Goal: Task Accomplishment & Management: Use online tool/utility

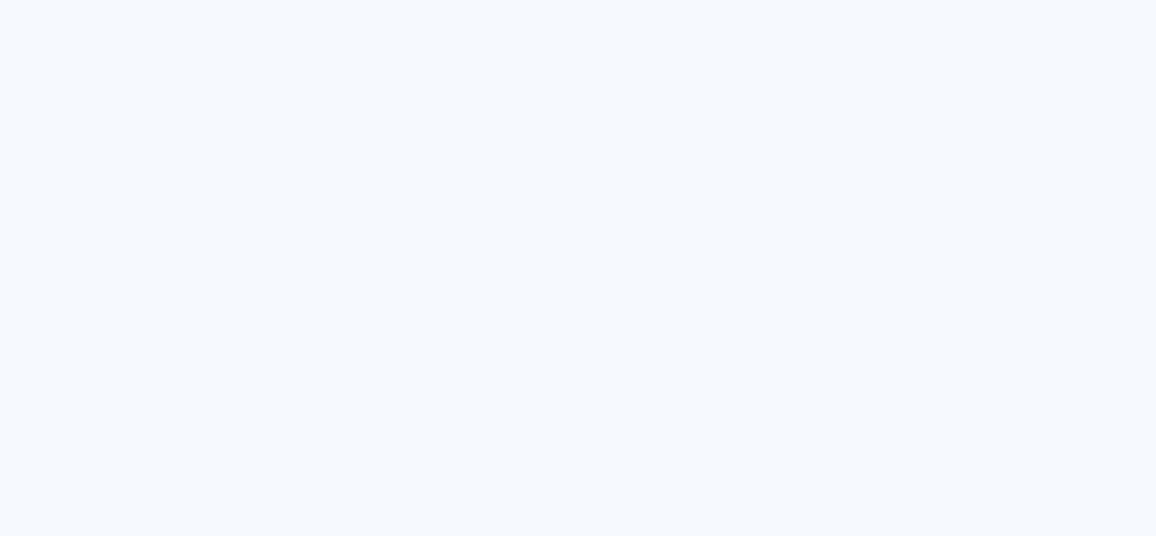
click at [589, 190] on quentale-app at bounding box center [578, 268] width 1156 height 536
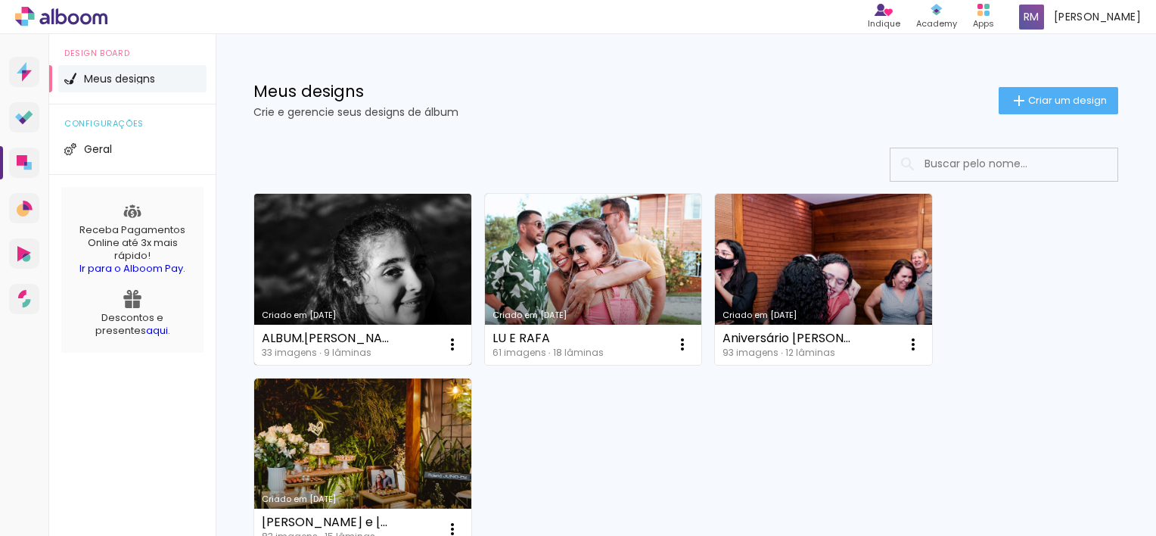
click at [360, 337] on div "ALBUM.[PERSON_NAME]" at bounding box center [328, 338] width 132 height 12
click at [356, 273] on link "Criado em [DATE]" at bounding box center [362, 279] width 217 height 171
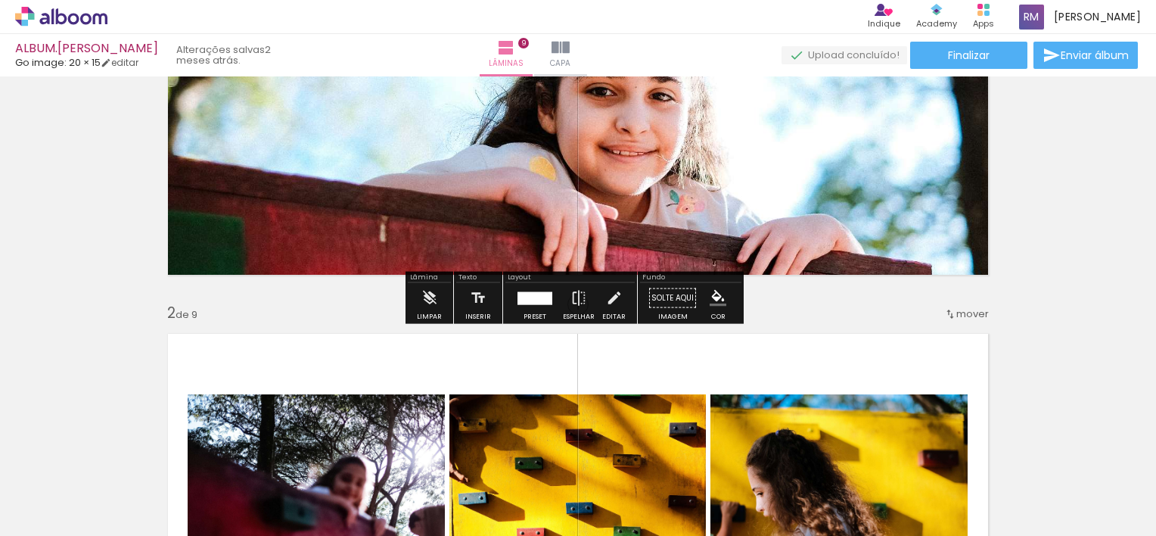
scroll to position [378, 0]
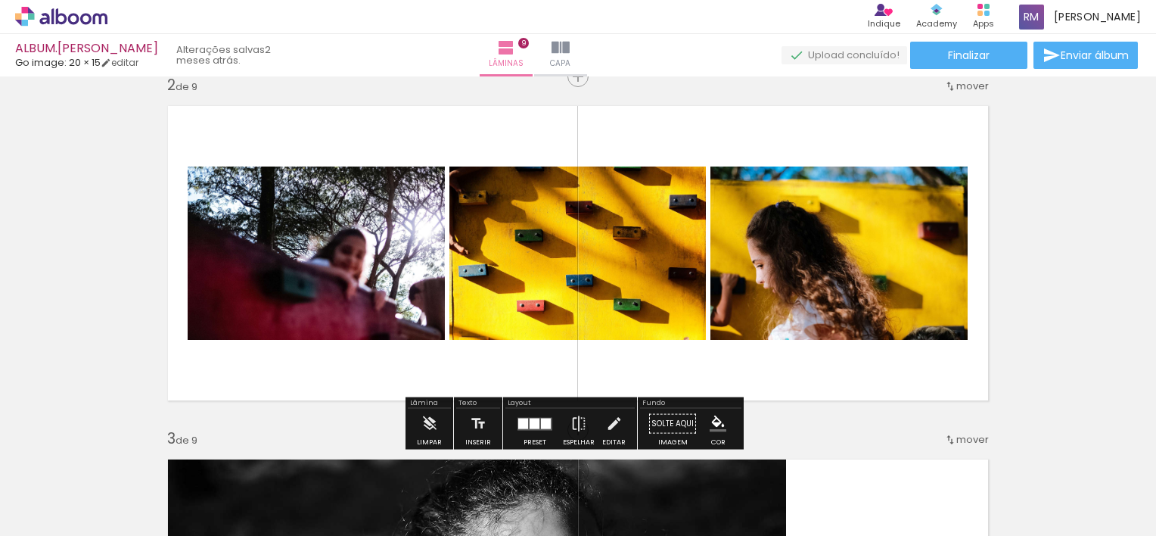
click at [948, 85] on iron-icon at bounding box center [950, 86] width 12 height 12
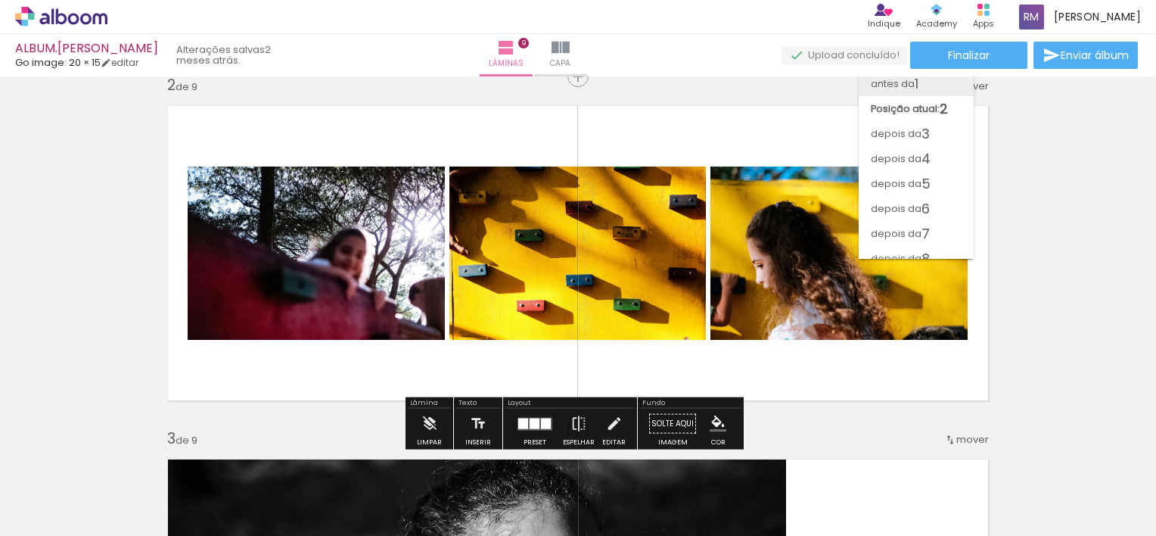
click at [910, 79] on span "antes da" at bounding box center [893, 83] width 44 height 25
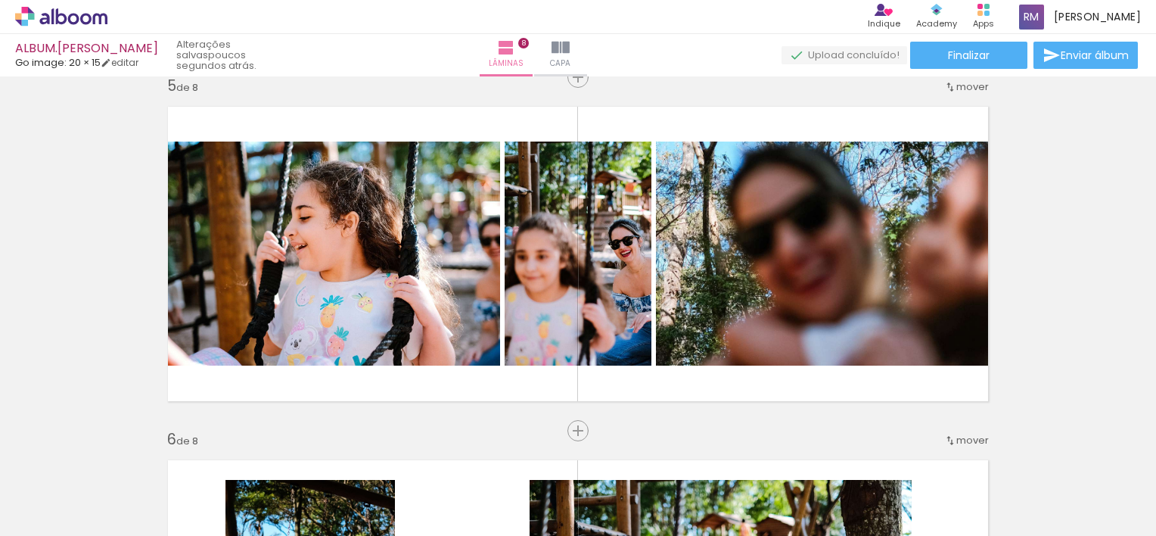
scroll to position [1423, 0]
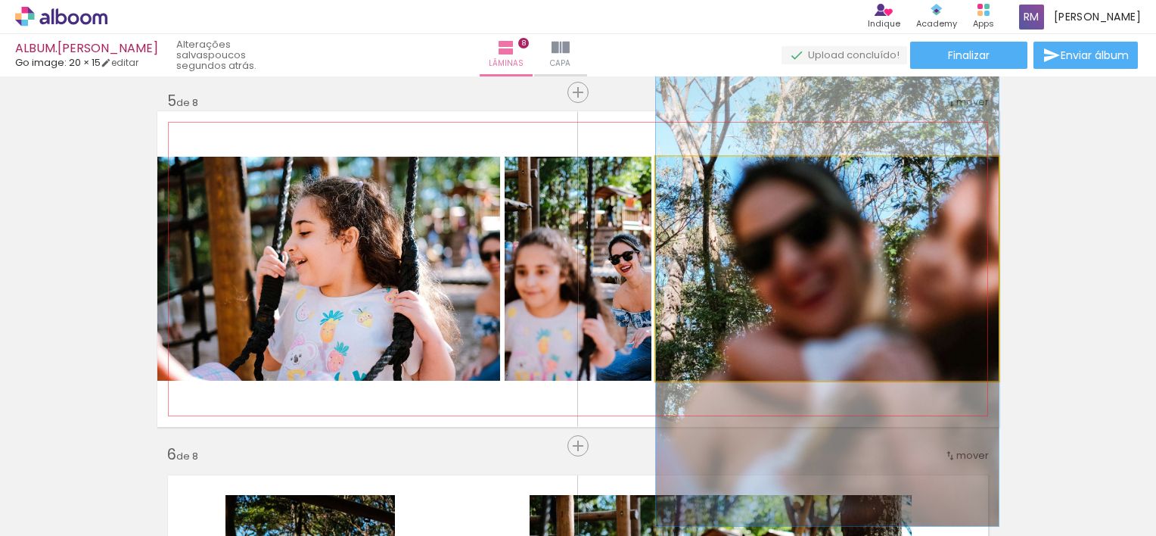
click at [922, 269] on quentale-photo at bounding box center [827, 269] width 343 height 224
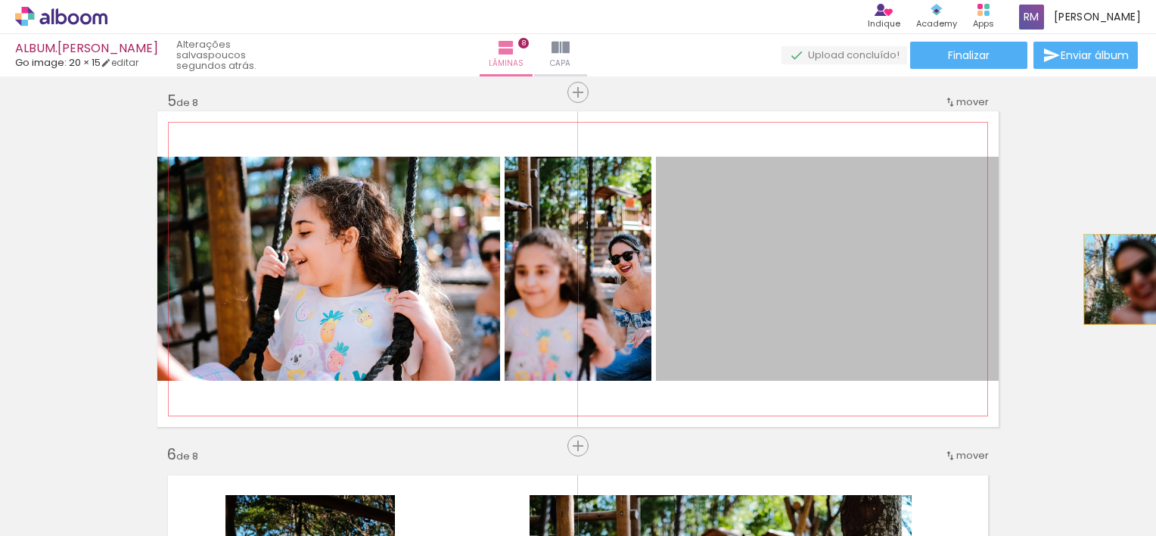
drag, startPoint x: 919, startPoint y: 270, endPoint x: 1146, endPoint y: 280, distance: 227.2
click at [1146, 280] on div "Inserir lâmina 1 de 8 Inserir lâmina 2 de 8 Inserir lâmina 3 de 8 Inserir lâmin…" at bounding box center [578, 305] width 1156 height 459
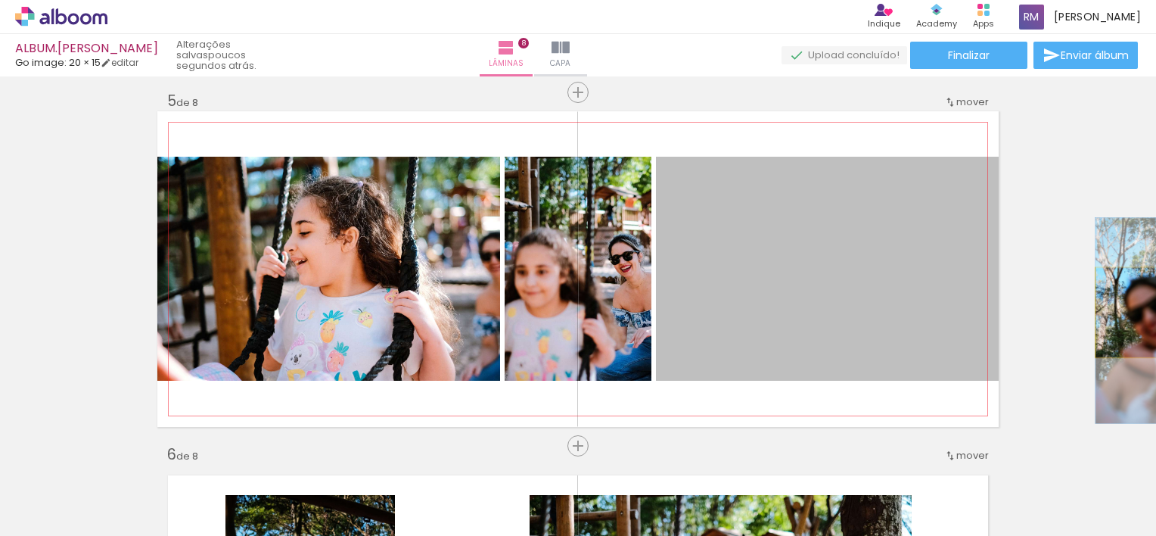
drag, startPoint x: 832, startPoint y: 285, endPoint x: 1155, endPoint y: 312, distance: 325.0
click at [1155, 312] on html "link( href="../../bower_components/polymer/polymer.html" rel="import" ) picture…" at bounding box center [578, 268] width 1156 height 536
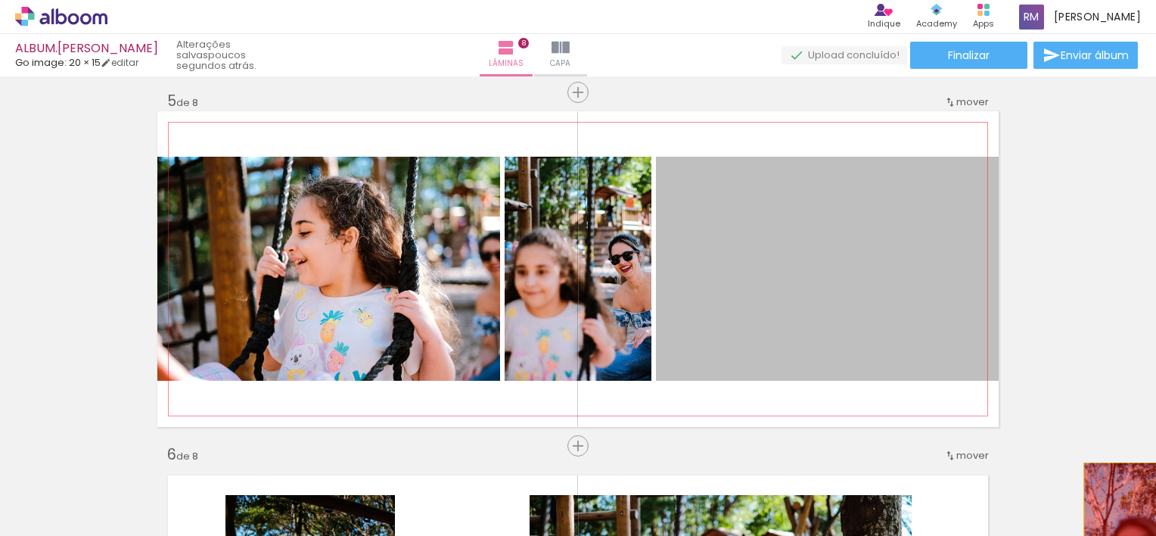
drag, startPoint x: 899, startPoint y: 266, endPoint x: 1135, endPoint y: 490, distance: 325.4
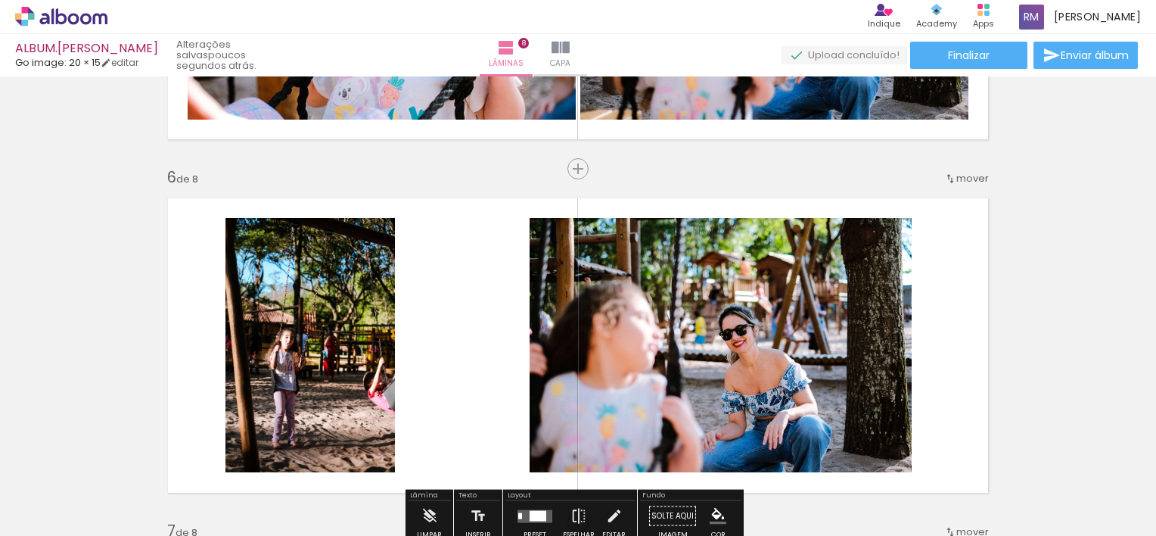
scroll to position [1725, 0]
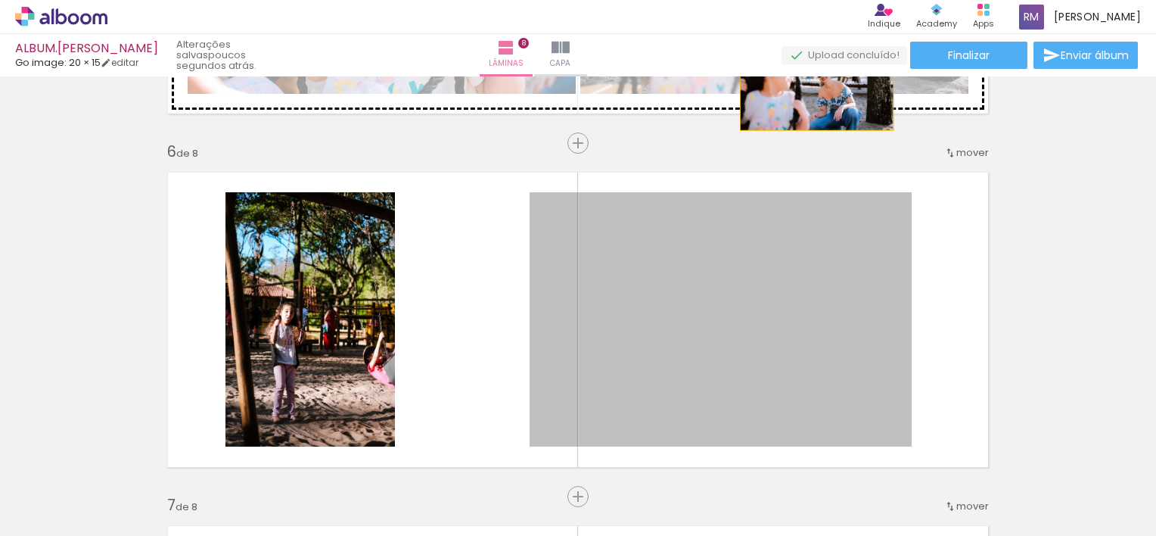
drag, startPoint x: 760, startPoint y: 351, endPoint x: 811, endPoint y: 79, distance: 277.1
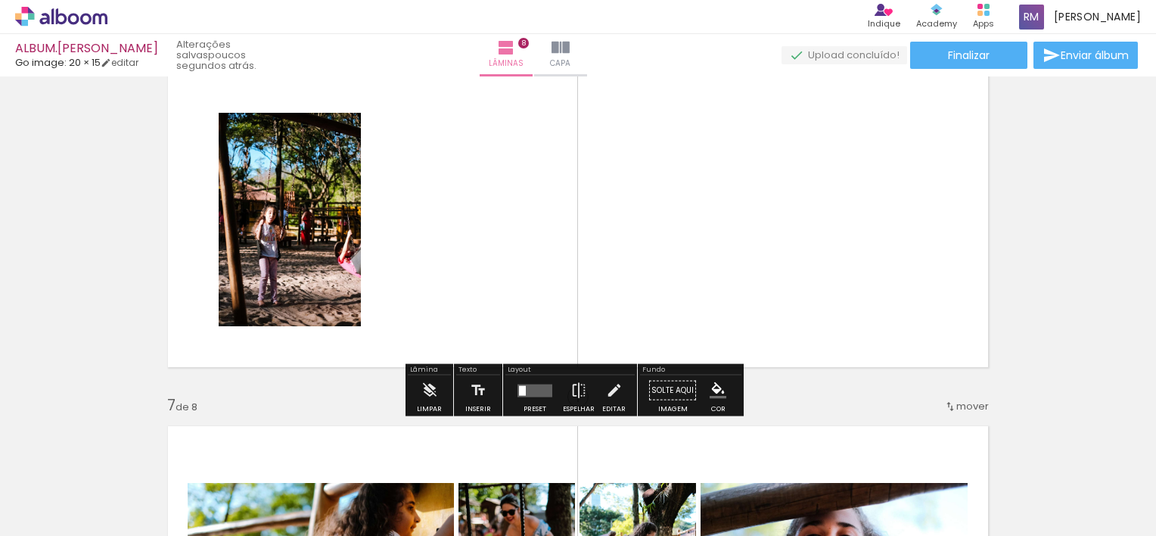
scroll to position [1876, 0]
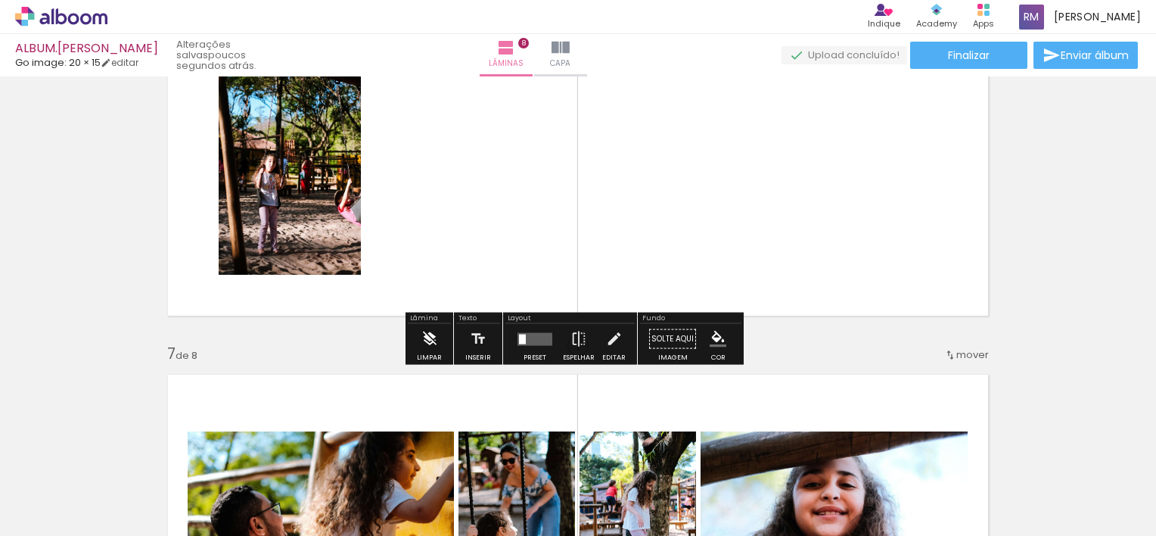
click at [421, 335] on iron-icon at bounding box center [429, 339] width 17 height 30
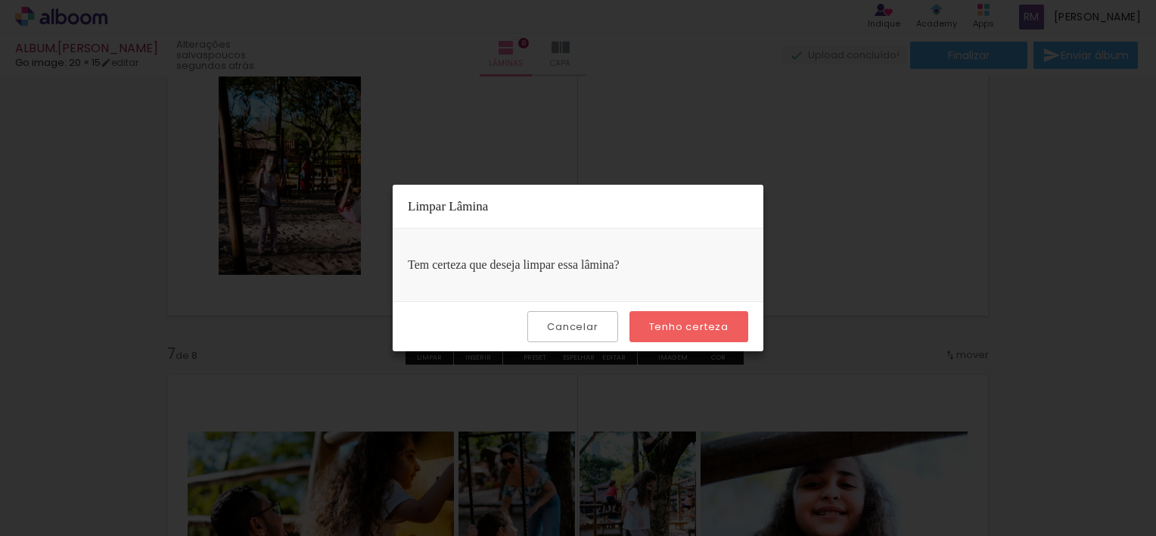
click at [0, 0] on slot "Tenho certeza" at bounding box center [0, 0] width 0 height 0
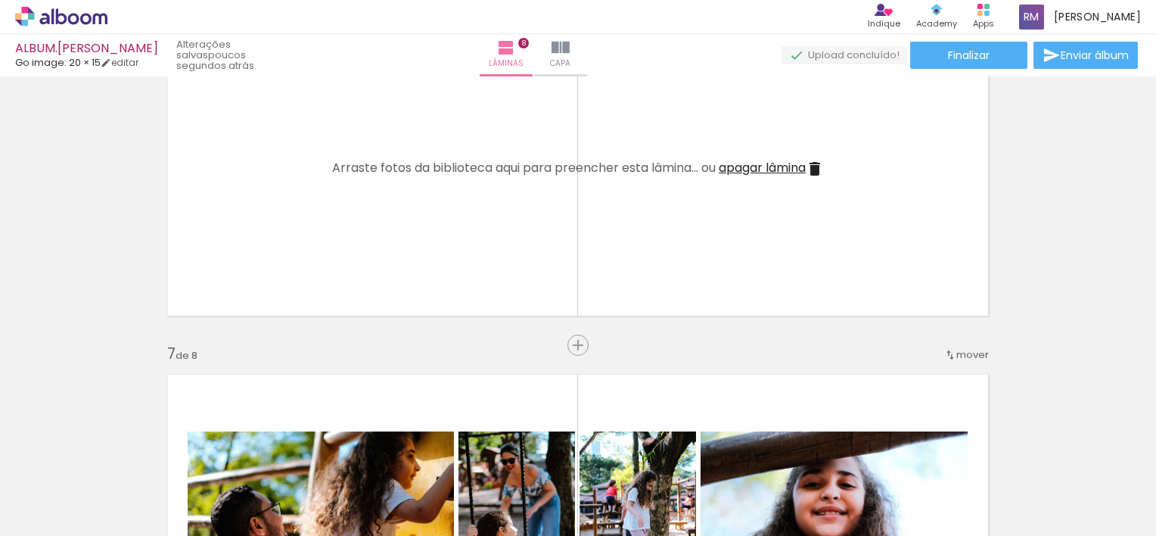
click at [780, 166] on span "apagar lâmina" at bounding box center [762, 167] width 87 height 17
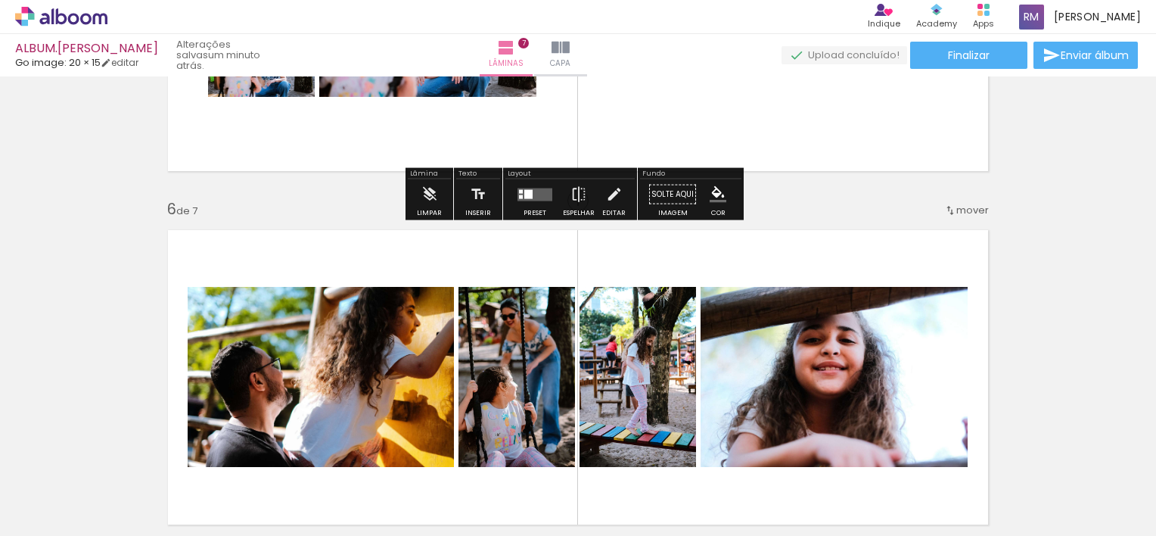
scroll to position [1740, 0]
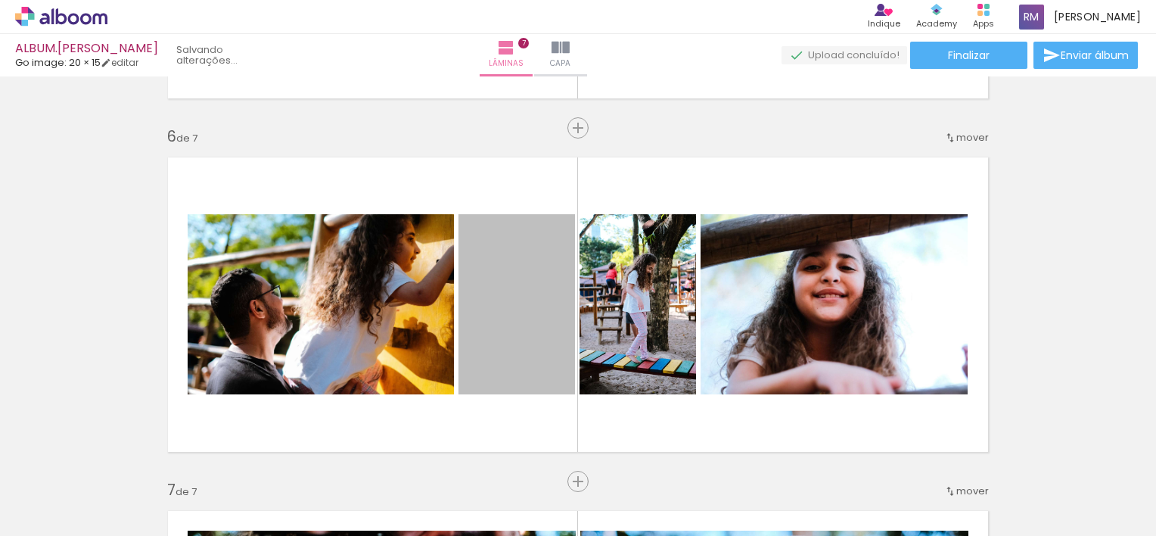
drag, startPoint x: 535, startPoint y: 298, endPoint x: 705, endPoint y: 32, distance: 316.1
click at [705, 0] on div "ALBUM.[PERSON_NAME] image: 20 × 15 editar Lâminas 7 Capa Finalizar Enviar álbum…" at bounding box center [578, 0] width 1156 height 0
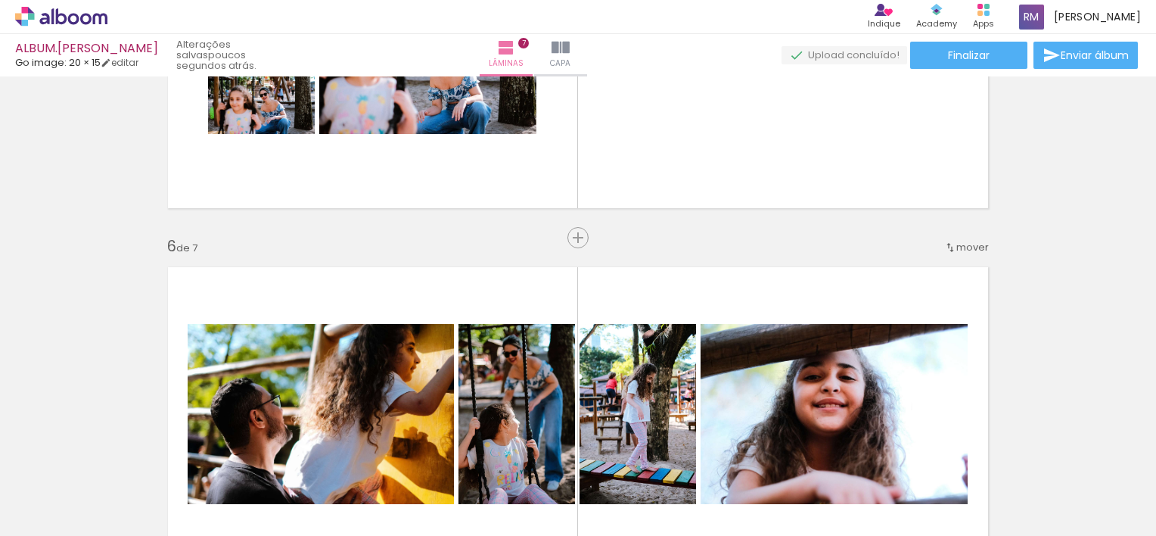
scroll to position [1665, 0]
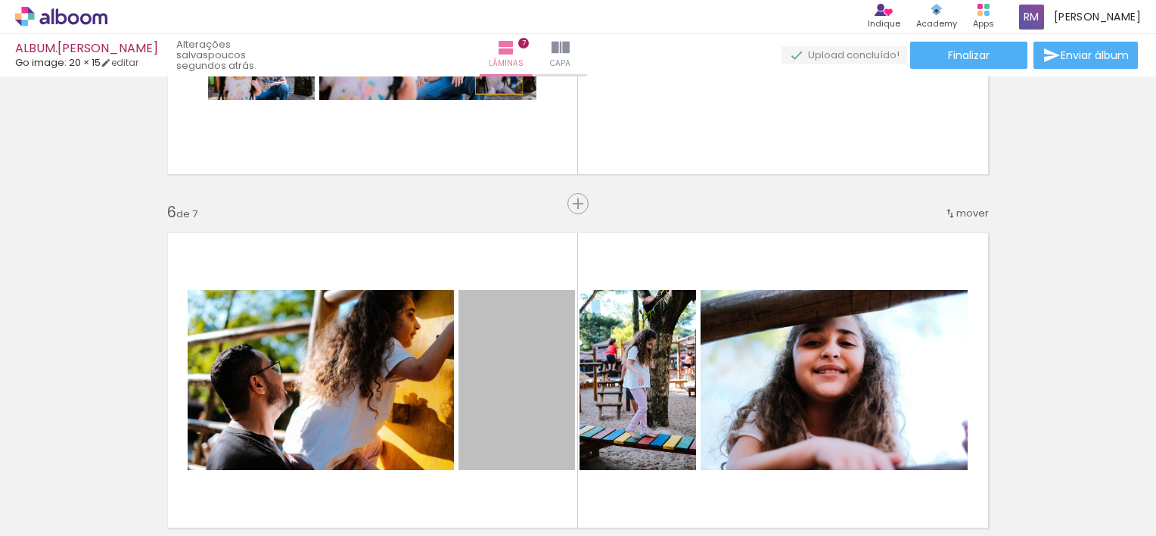
drag, startPoint x: 530, startPoint y: 337, endPoint x: 493, endPoint y: 58, distance: 282.4
click at [493, 0] on div "ALBUM.[PERSON_NAME] image: 20 × 15 editar poucos segundos atrás. Lâminas 7 Capa…" at bounding box center [578, 0] width 1156 height 0
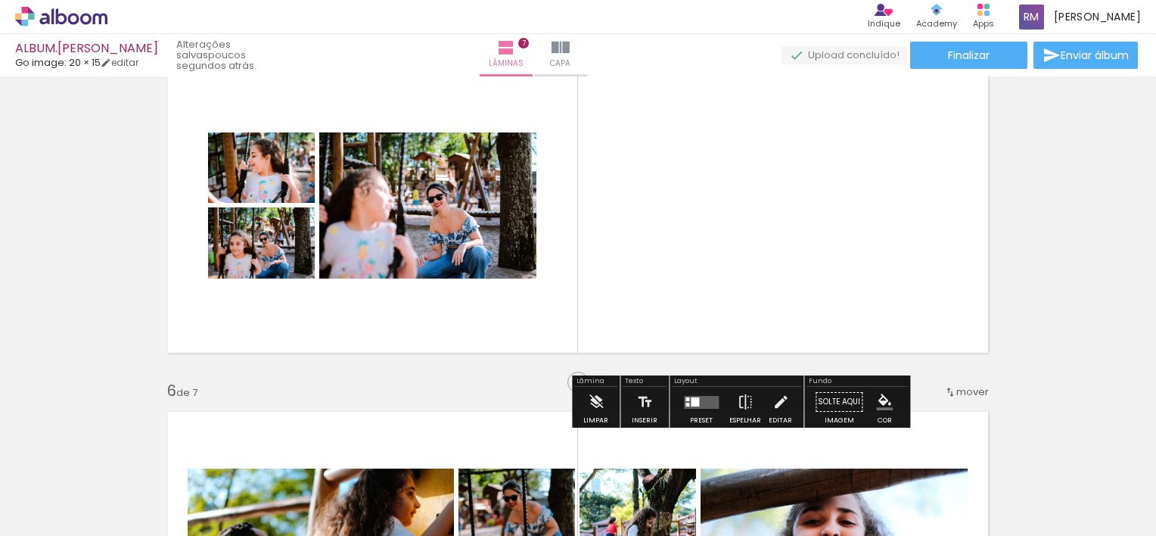
scroll to position [1513, 0]
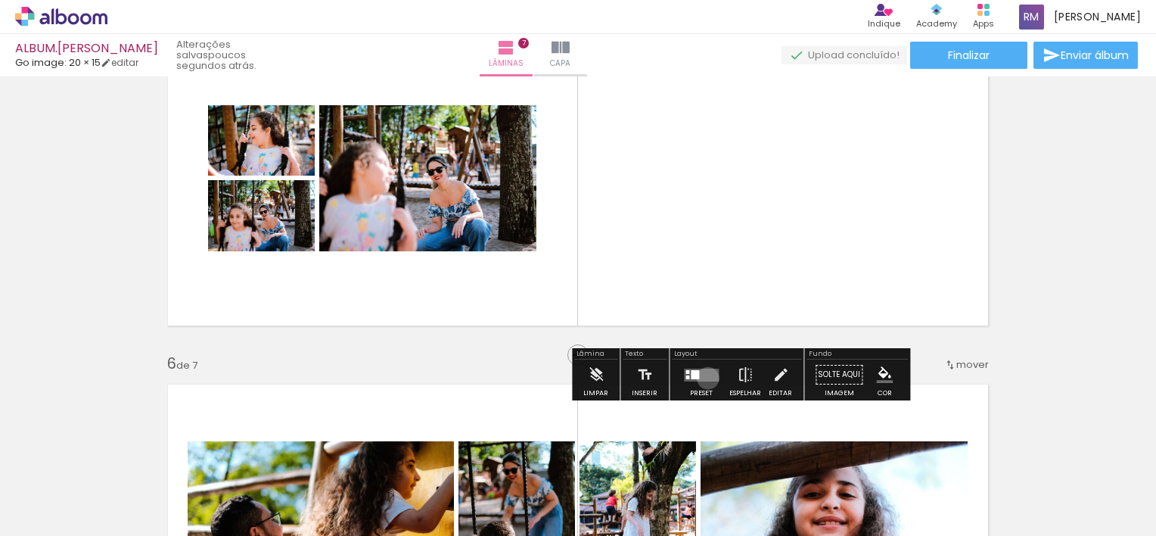
click at [704, 378] on quentale-layouter at bounding box center [701, 374] width 35 height 13
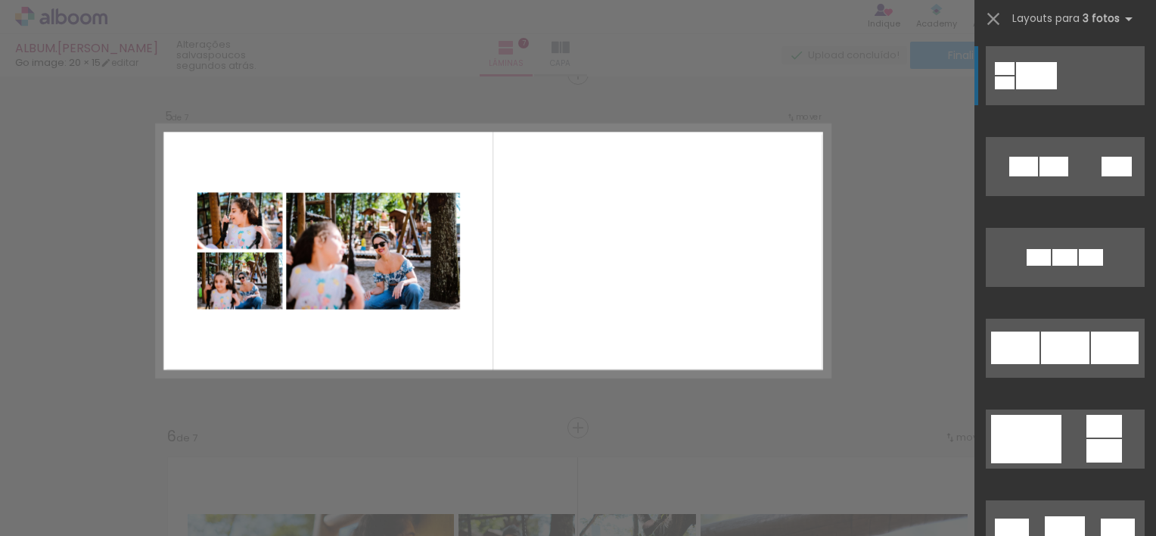
scroll to position [1432, 0]
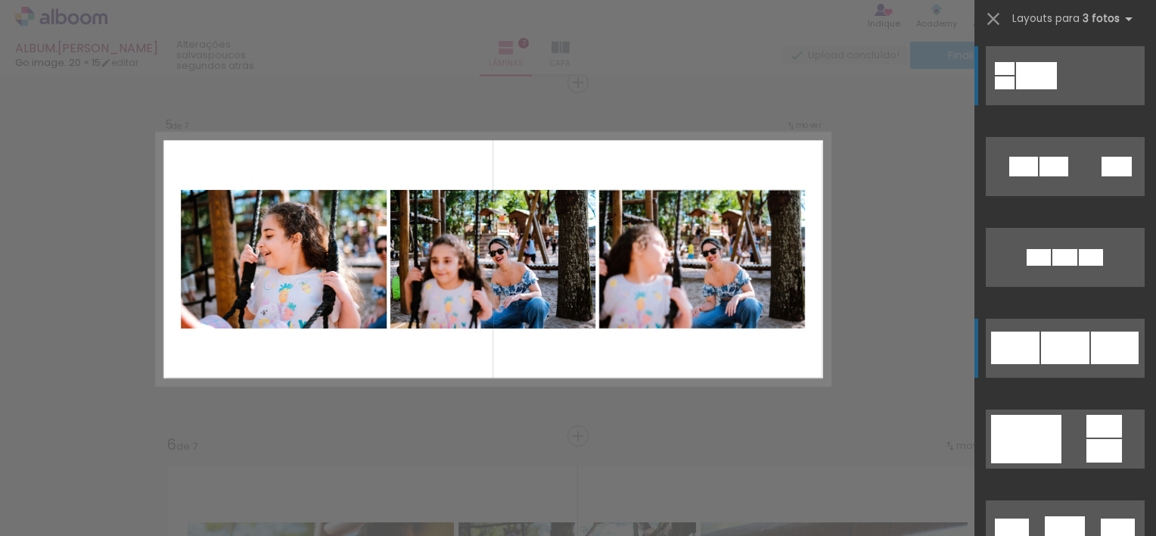
click at [1059, 359] on div at bounding box center [1065, 347] width 48 height 33
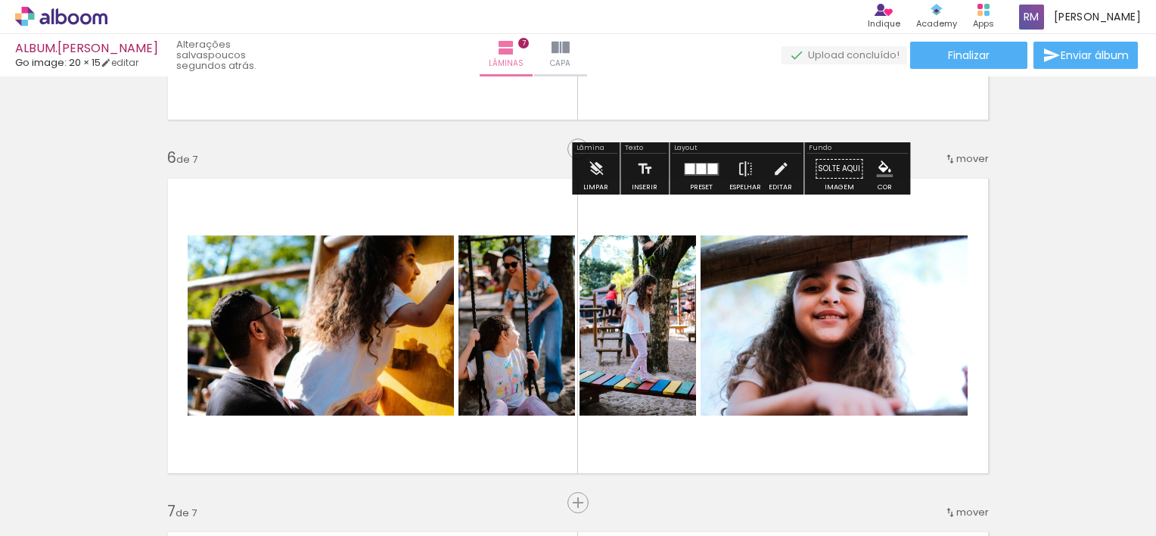
scroll to position [1735, 0]
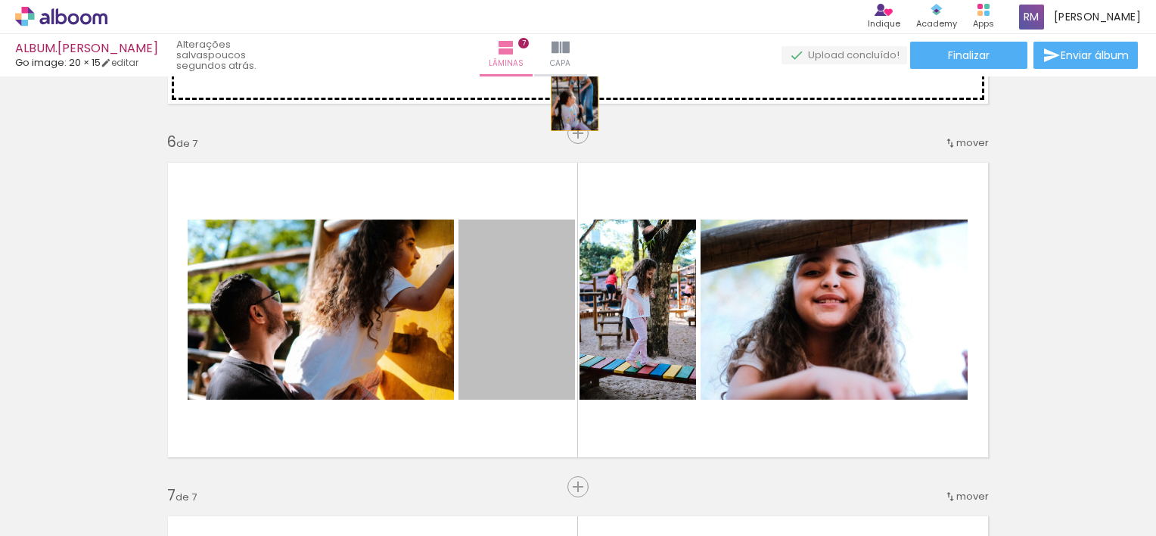
drag, startPoint x: 515, startPoint y: 329, endPoint x: 569, endPoint y: 94, distance: 241.5
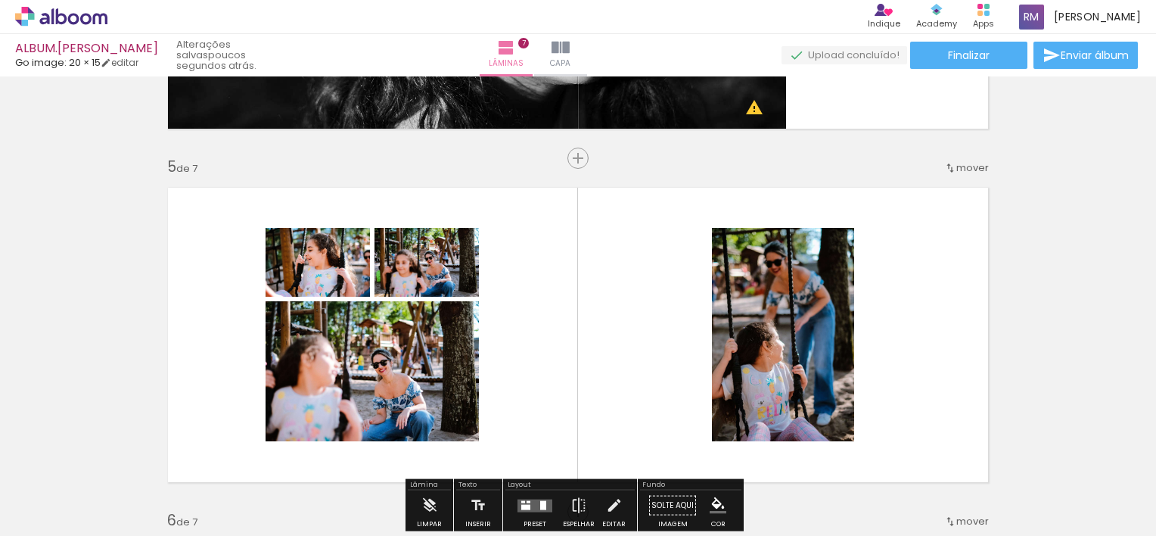
scroll to position [1432, 0]
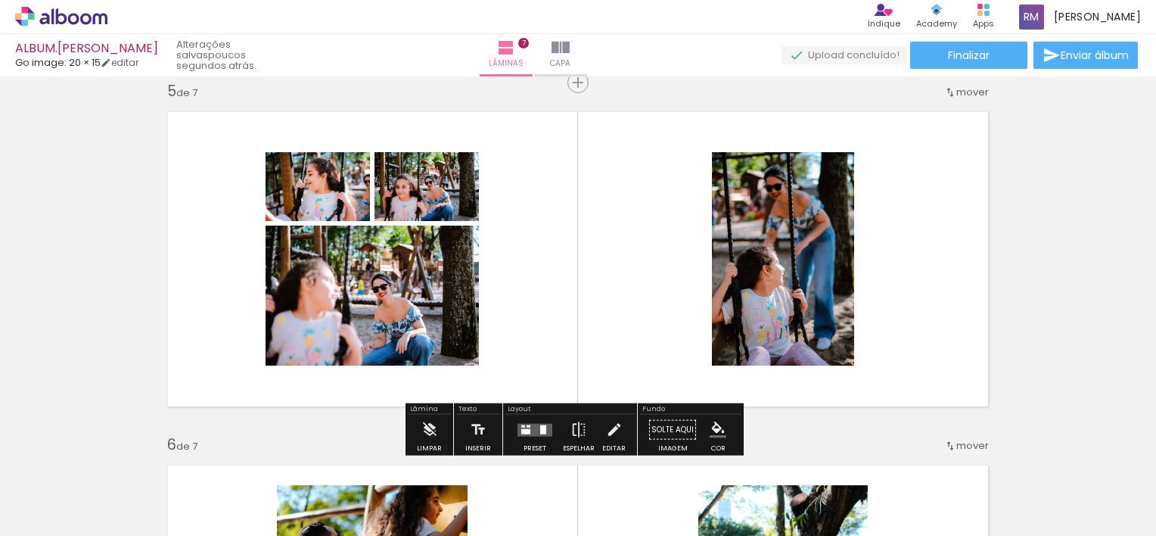
click at [531, 424] on quentale-layouter at bounding box center [535, 429] width 35 height 13
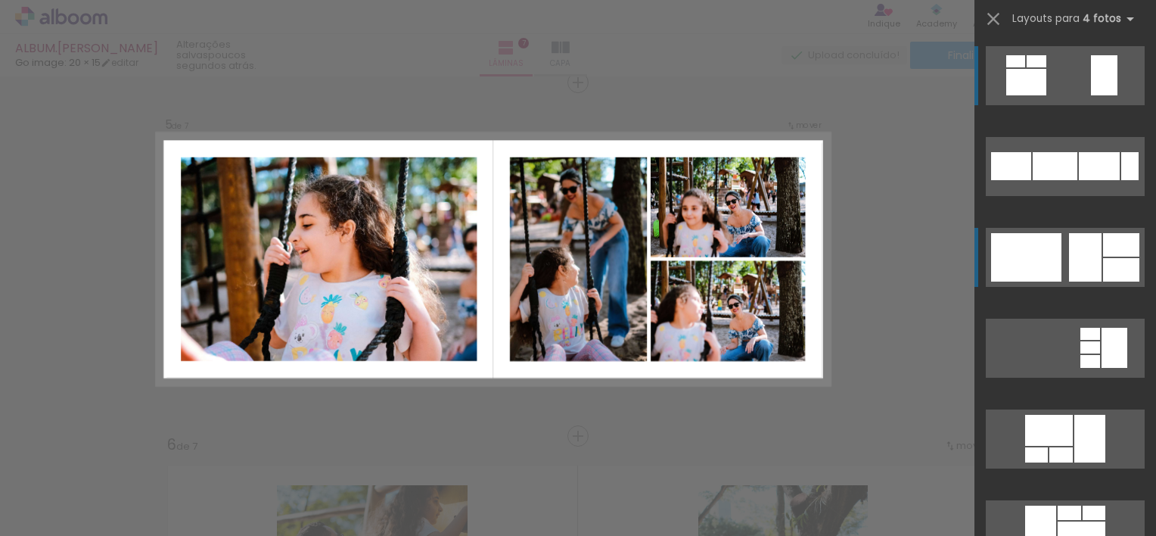
click at [1084, 257] on div at bounding box center [1085, 257] width 33 height 48
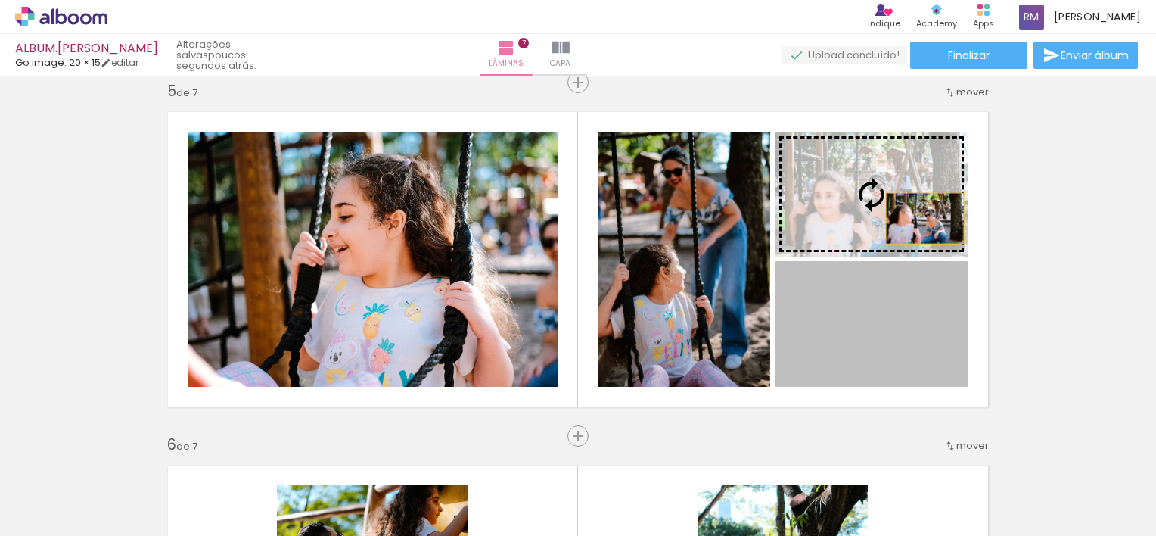
drag, startPoint x: 910, startPoint y: 339, endPoint x: 919, endPoint y: 218, distance: 121.4
click at [0, 0] on slot at bounding box center [0, 0] width 0 height 0
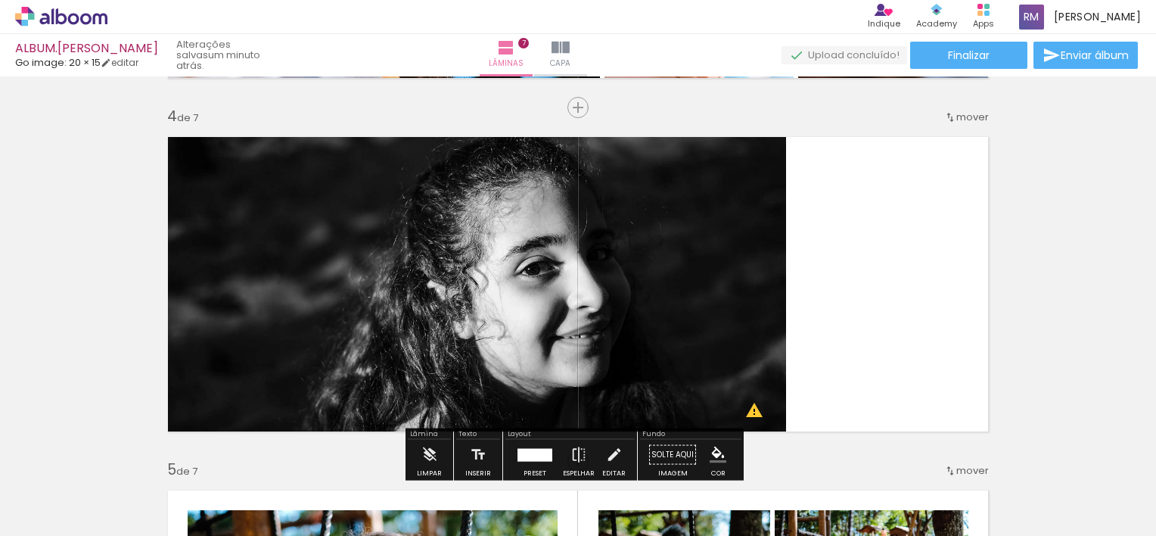
scroll to position [1357, 0]
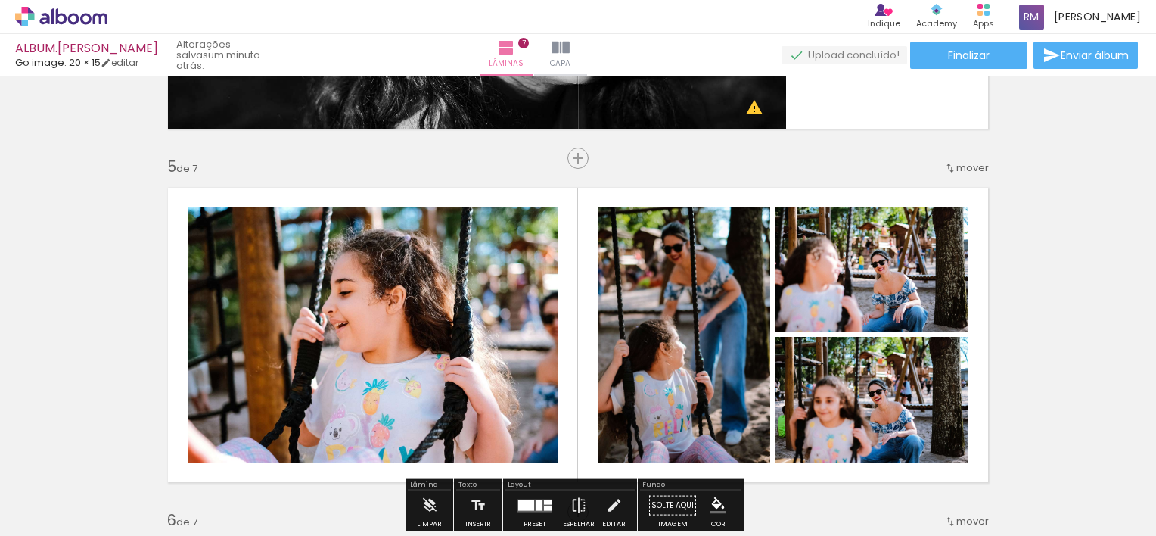
click at [947, 166] on iron-icon at bounding box center [950, 168] width 12 height 12
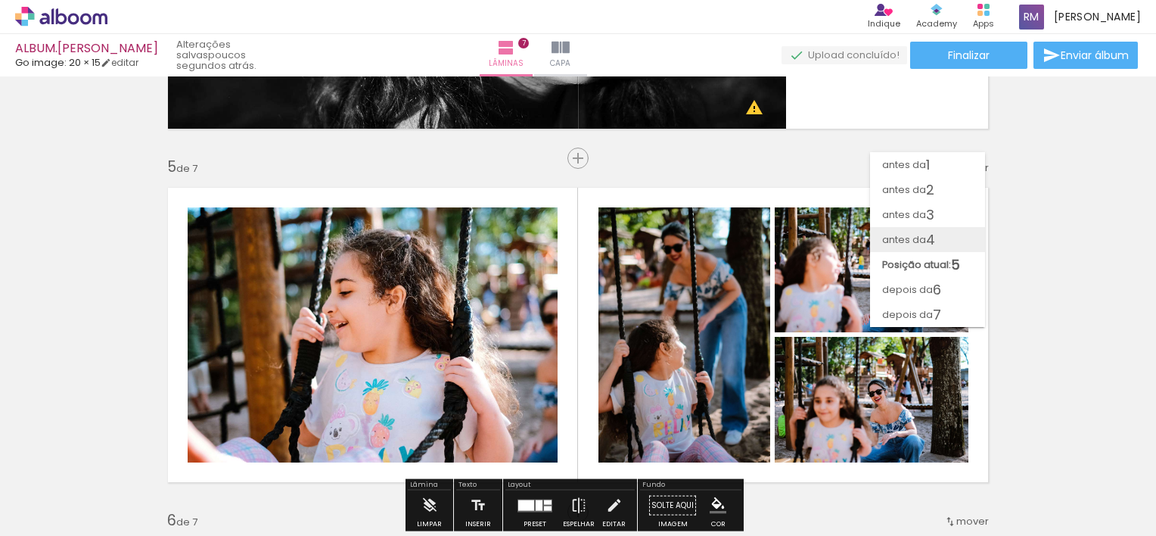
click at [943, 243] on paper-item "antes da 4" at bounding box center [927, 239] width 115 height 25
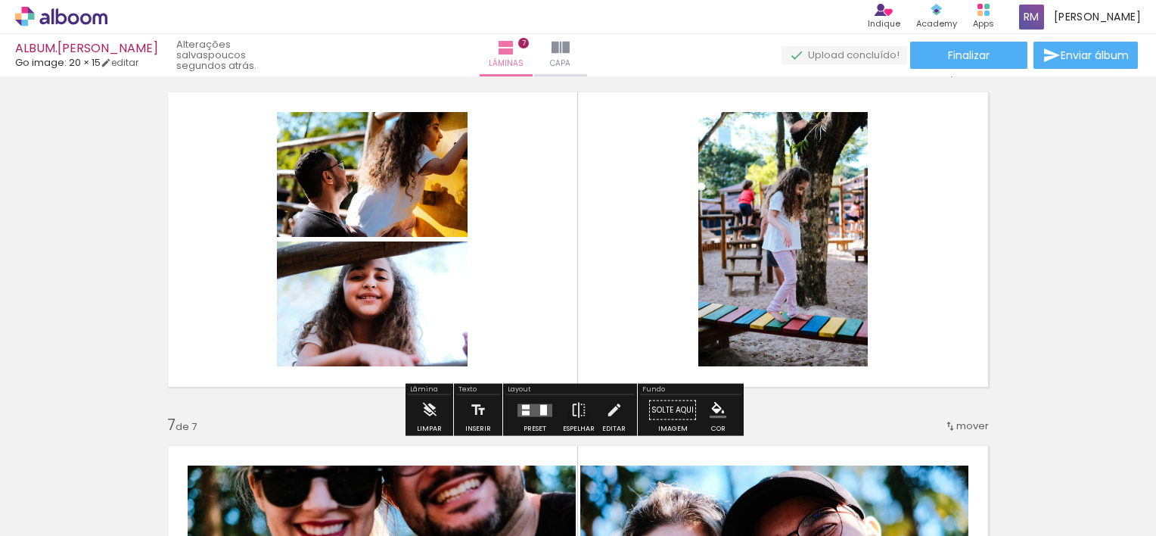
scroll to position [1816, 0]
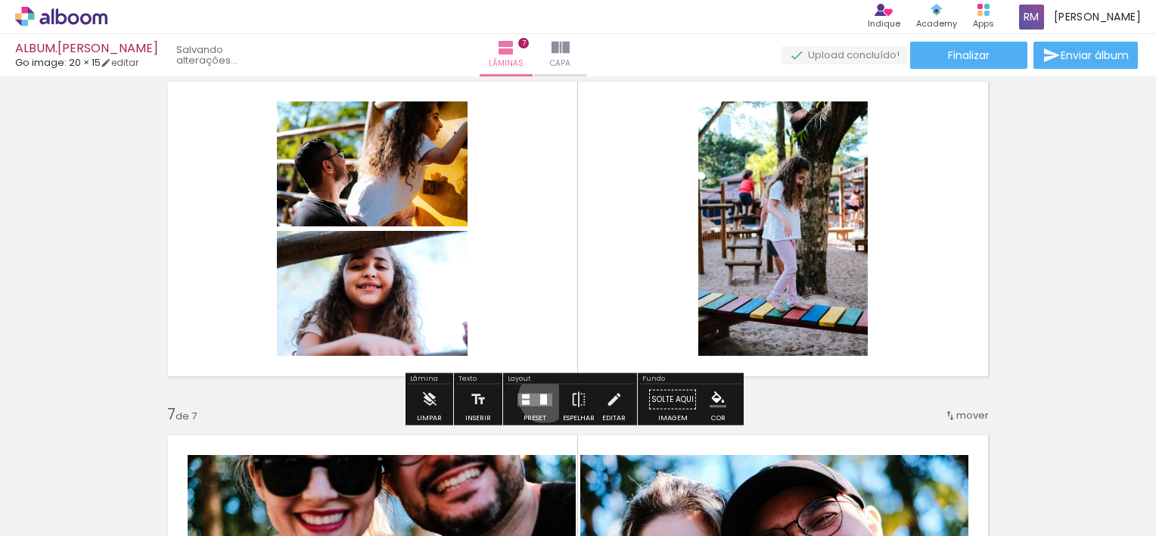
click at [541, 396] on div at bounding box center [543, 398] width 7 height 11
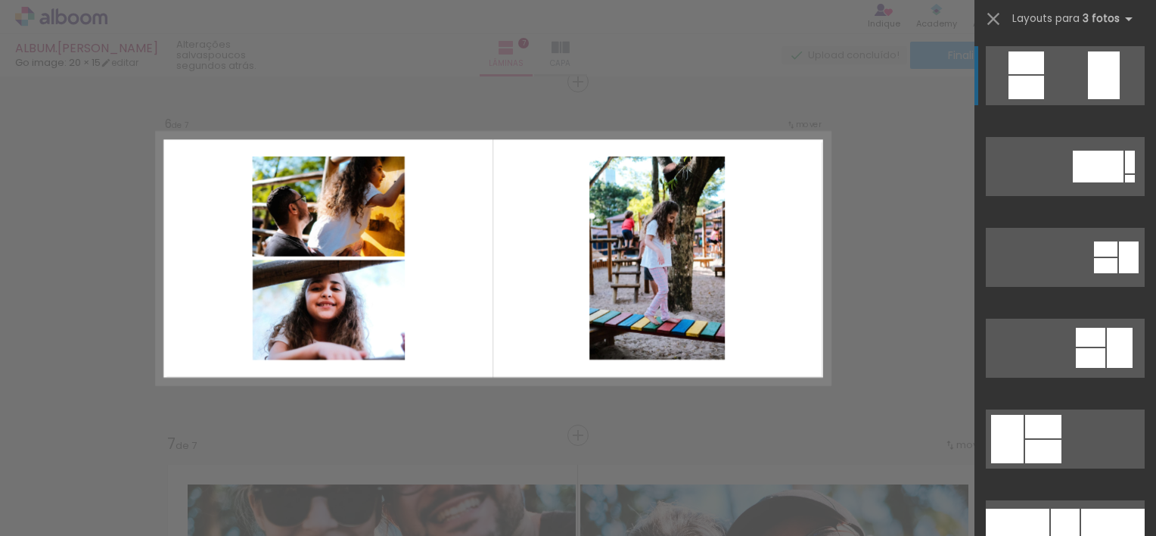
scroll to position [1786, 0]
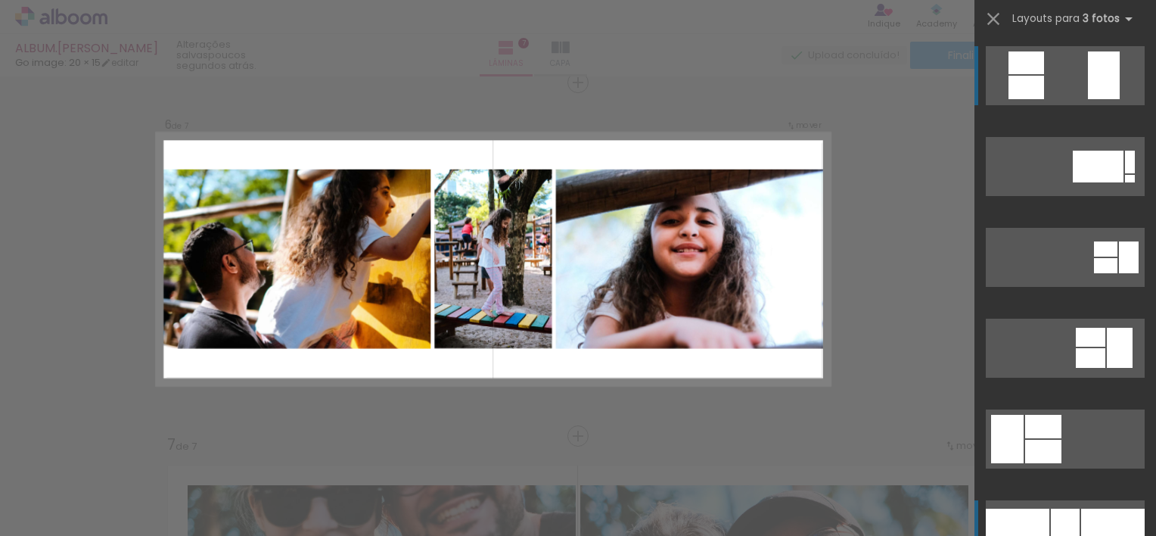
click at [1051, 517] on div at bounding box center [1065, 529] width 29 height 42
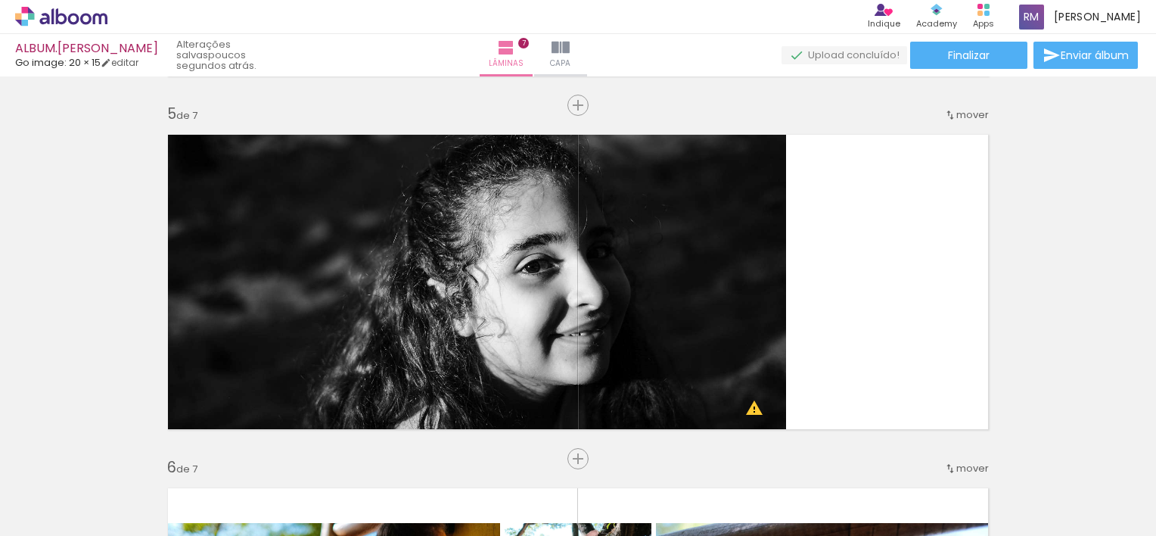
scroll to position [1362, 0]
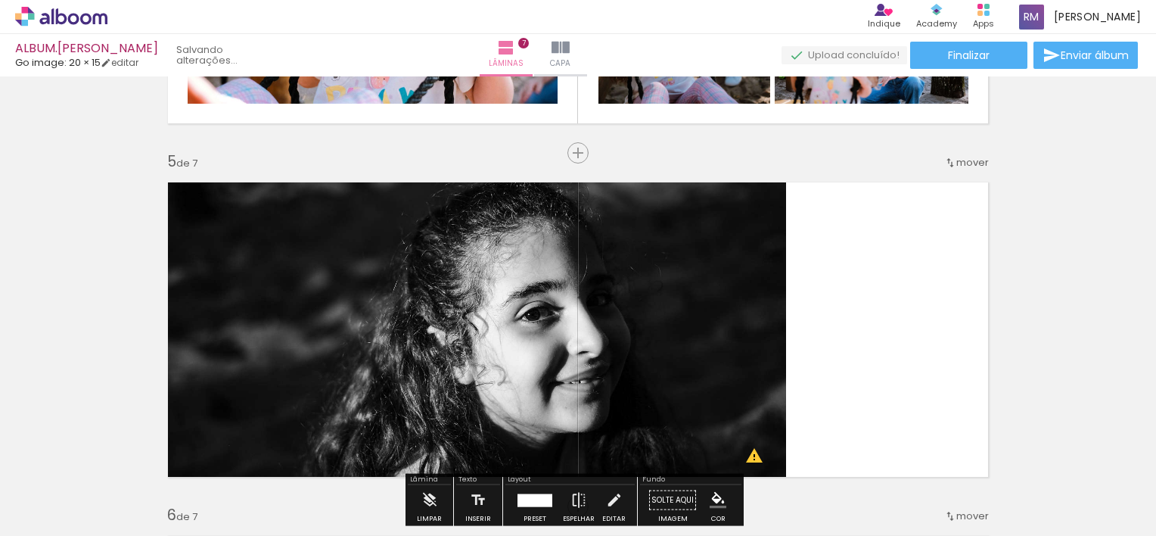
click at [947, 163] on iron-icon at bounding box center [950, 163] width 12 height 12
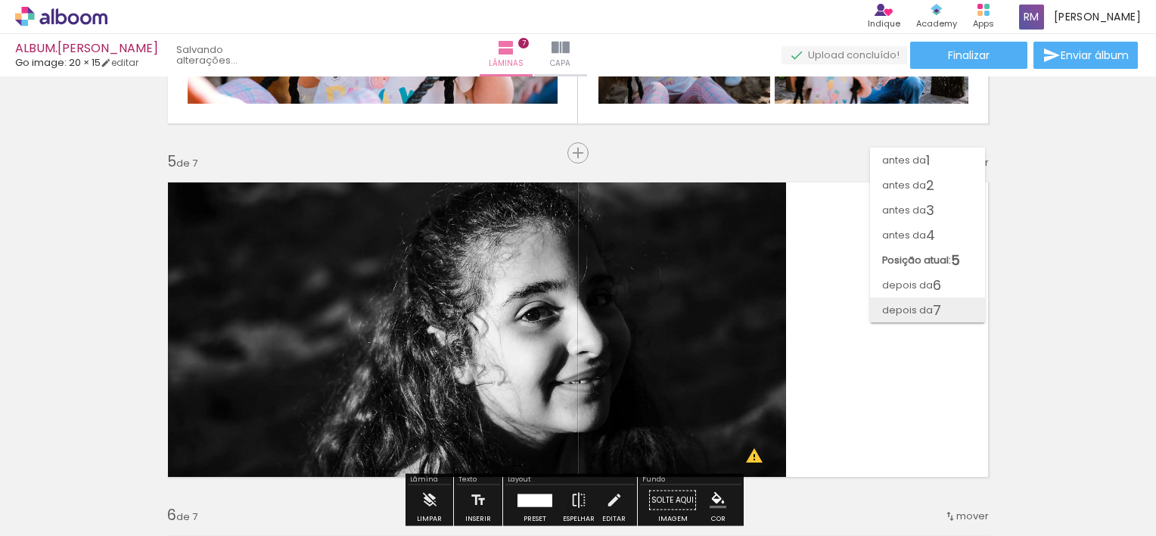
click at [933, 312] on span "7" at bounding box center [937, 309] width 8 height 25
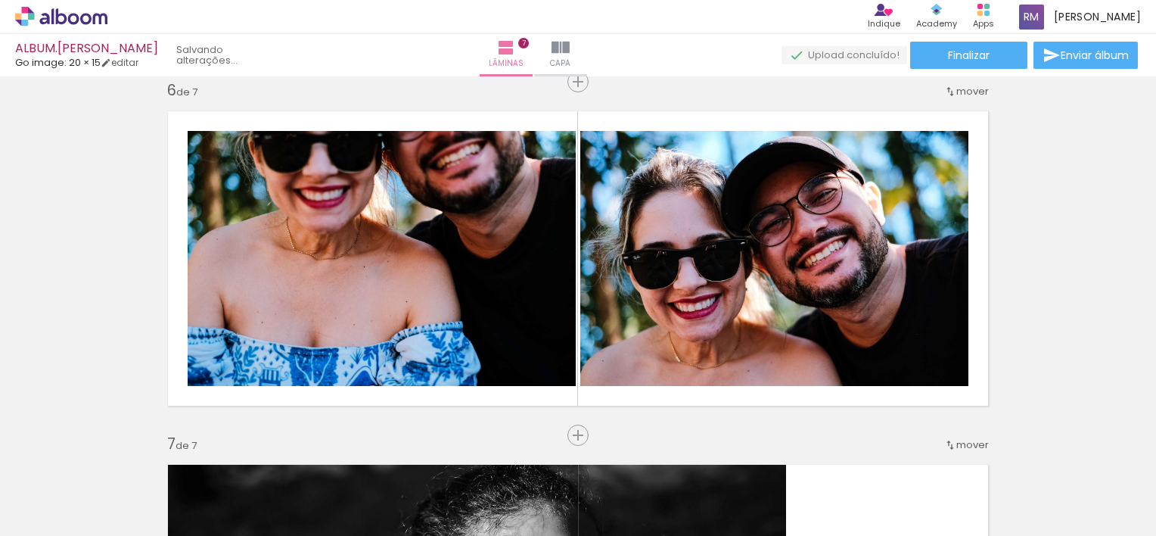
scroll to position [1761, 0]
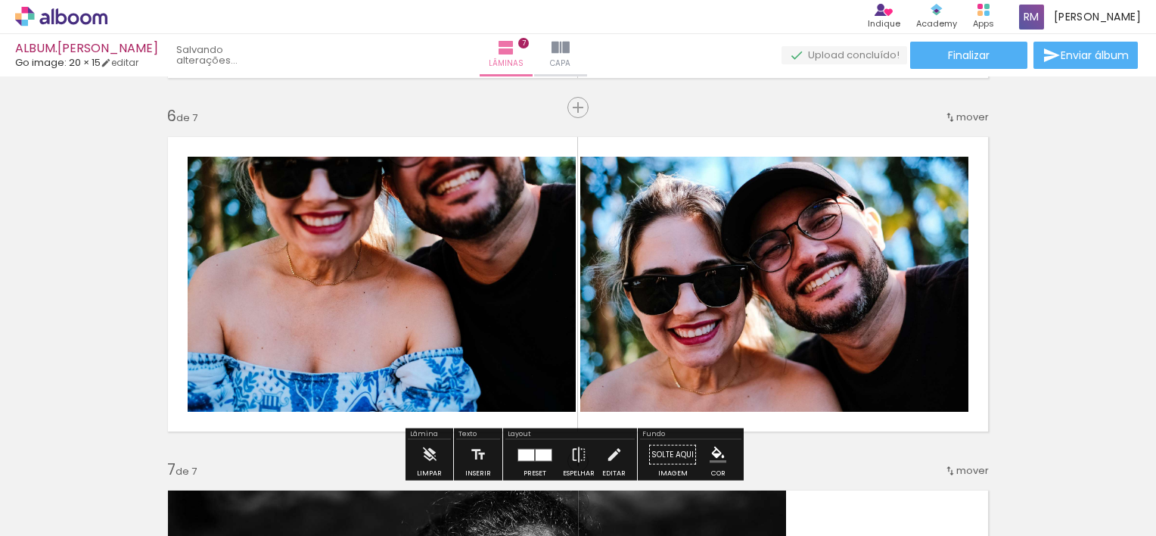
click at [465, 254] on quentale-photo at bounding box center [382, 284] width 388 height 255
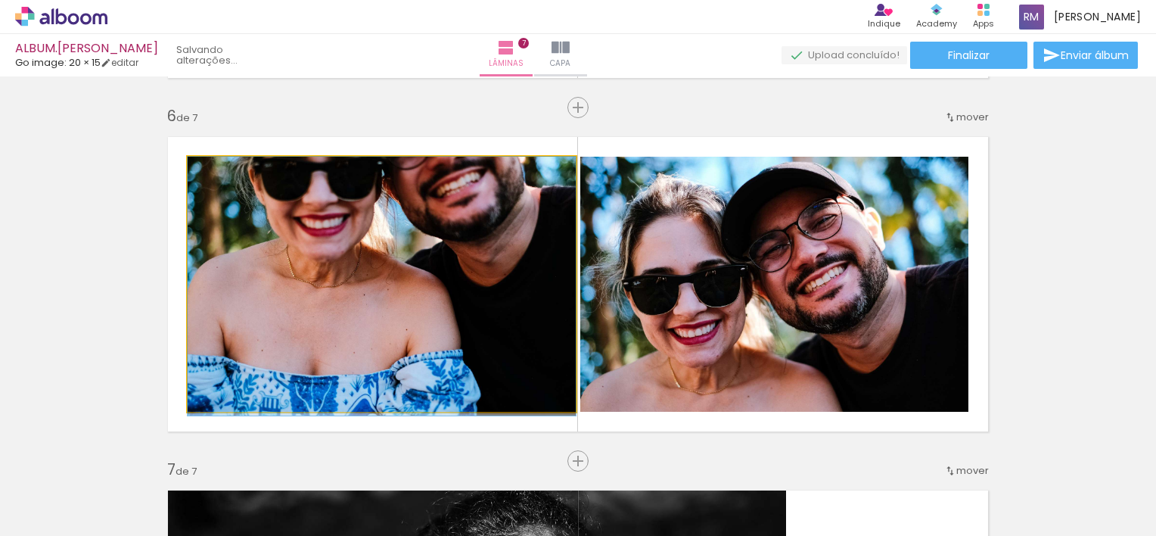
drag, startPoint x: 465, startPoint y: 254, endPoint x: 467, endPoint y: 289, distance: 34.9
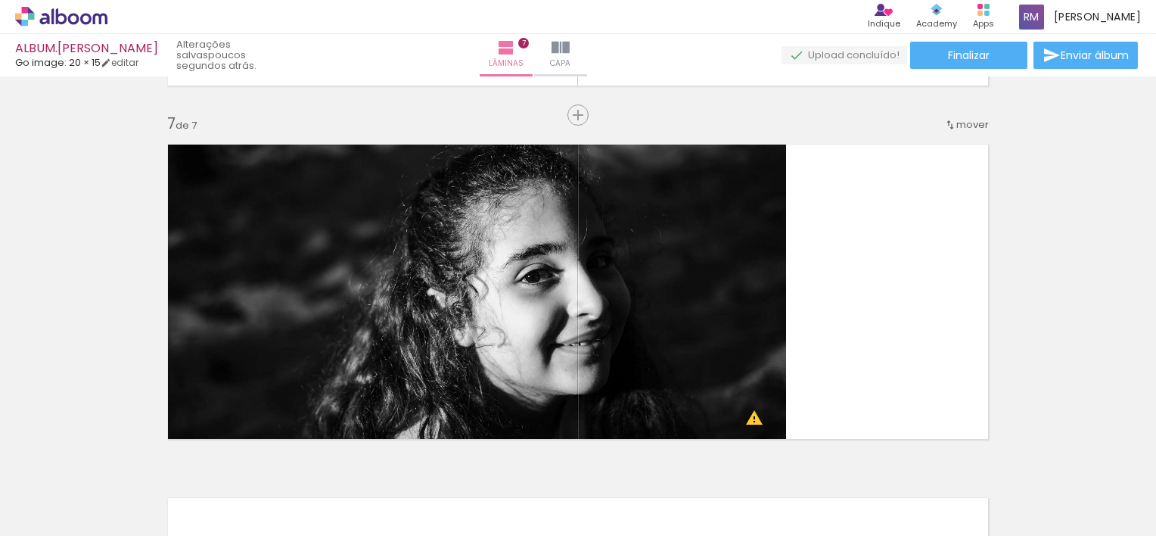
scroll to position [2094, 0]
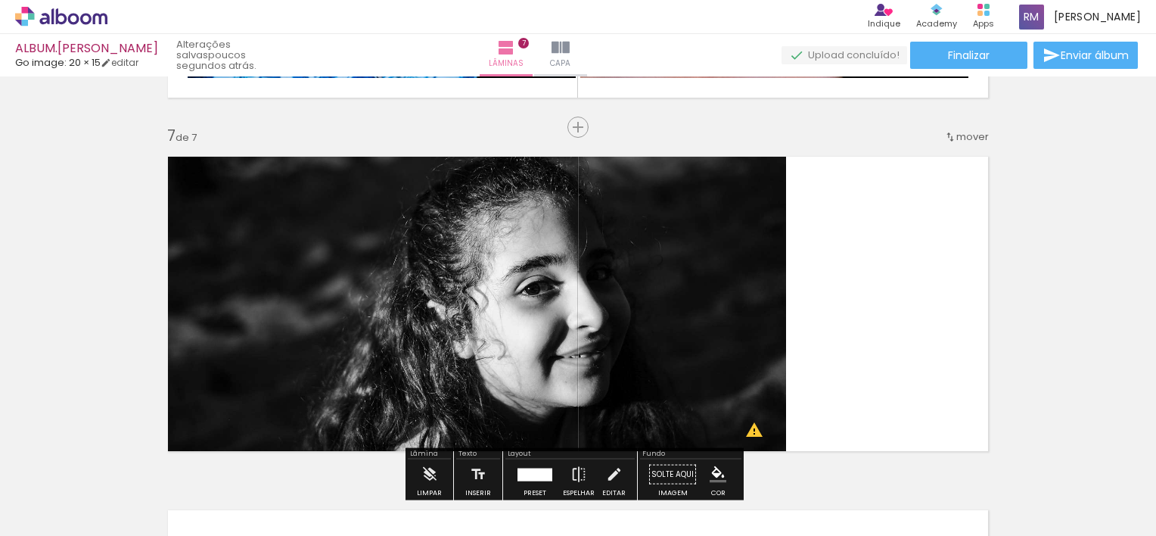
click at [651, 302] on quentale-photo at bounding box center [471, 304] width 629 height 316
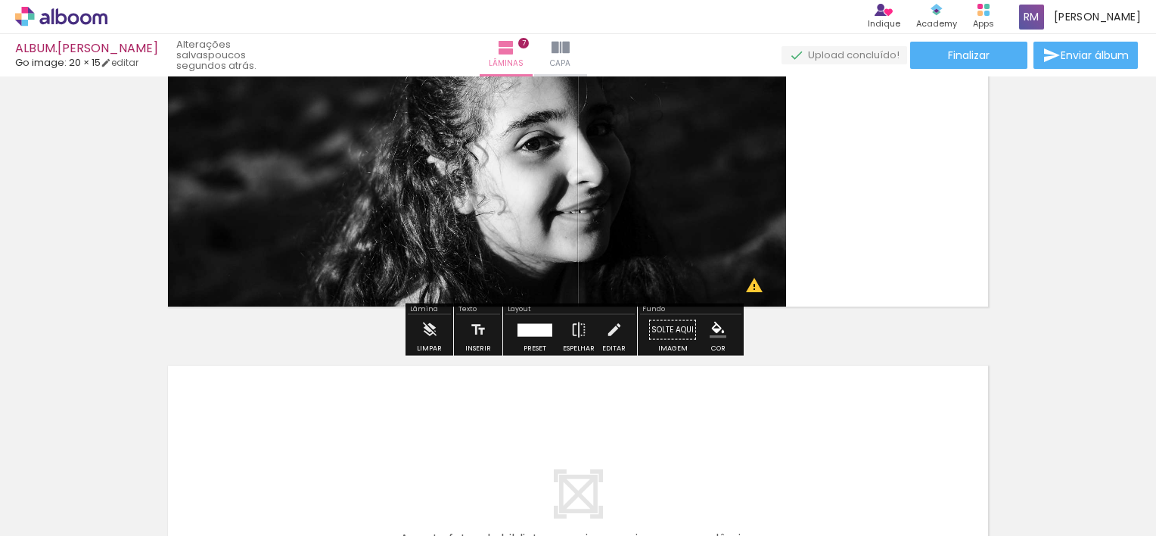
scroll to position [2246, 0]
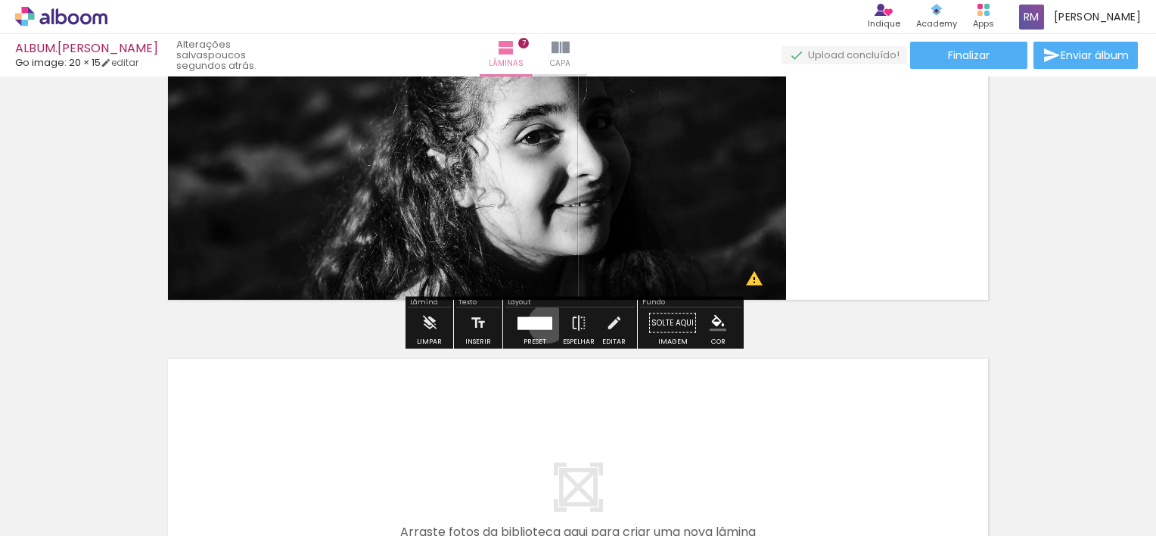
click at [544, 323] on div at bounding box center [535, 322] width 35 height 13
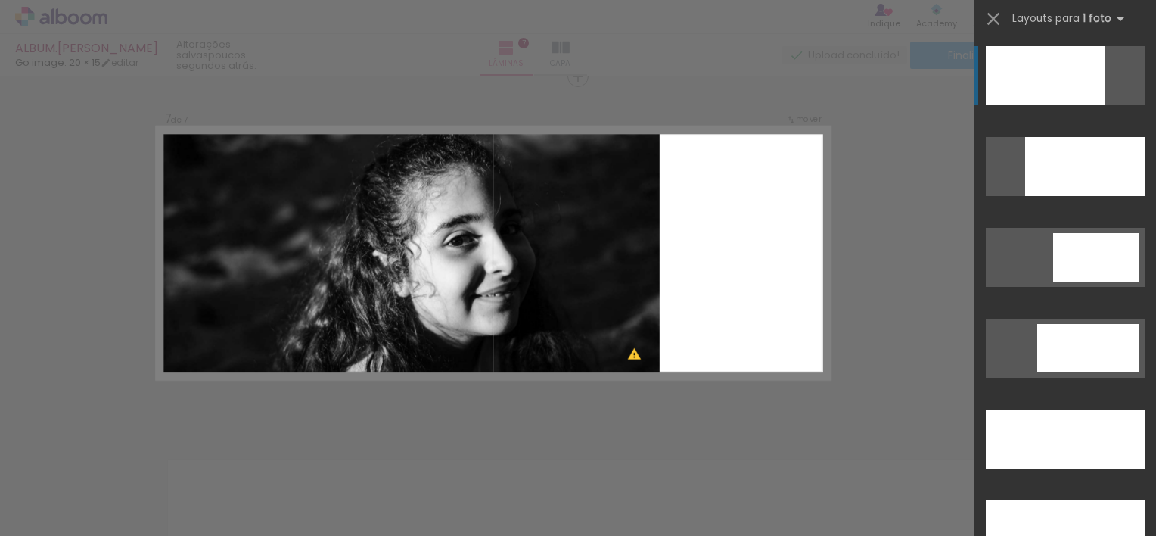
scroll to position [2139, 0]
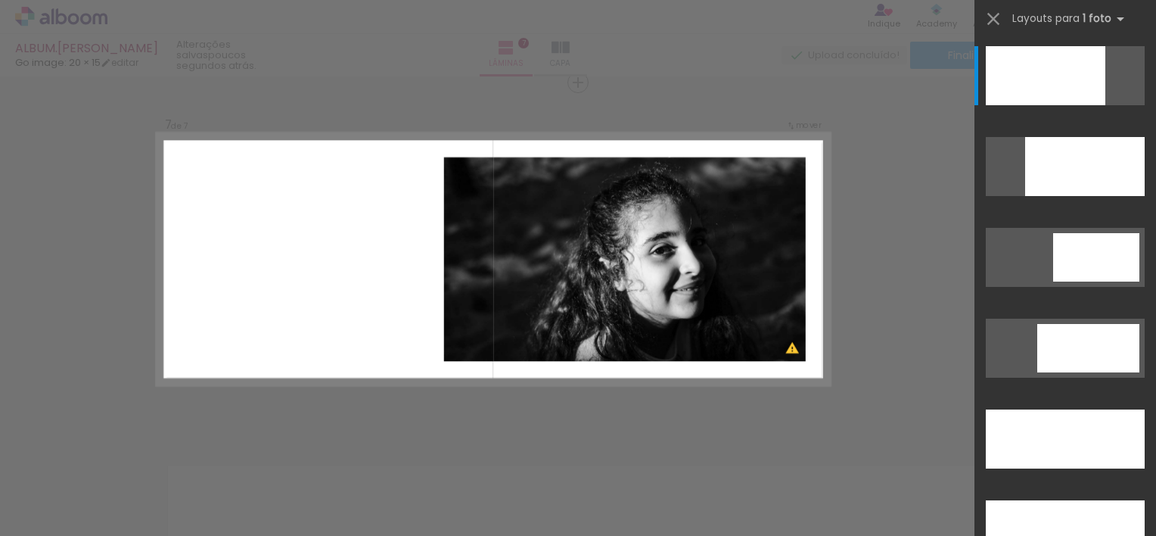
click at [1100, 200] on div at bounding box center [1066, 171] width 182 height 91
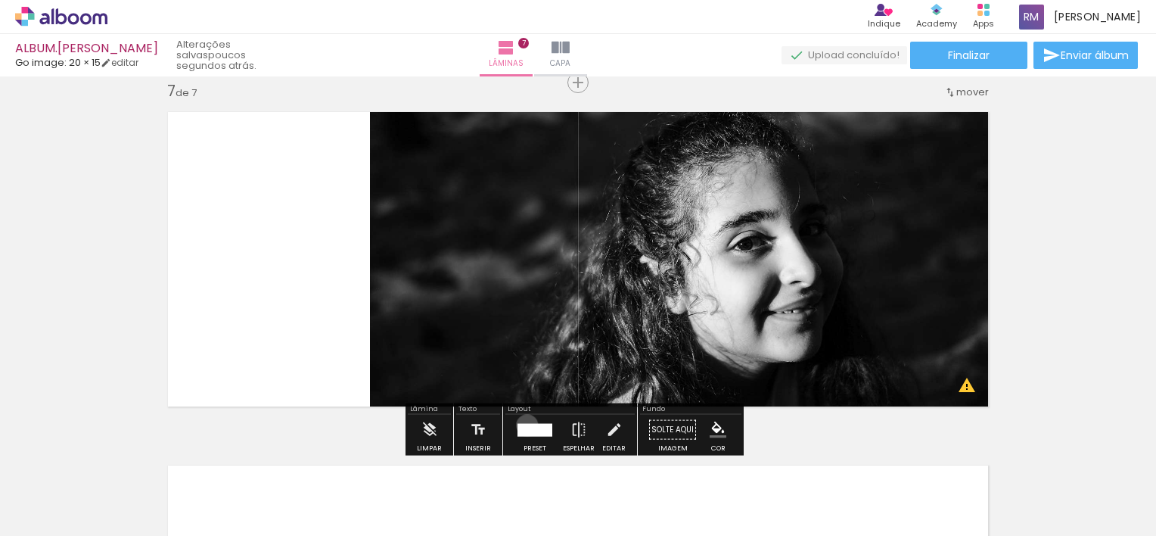
click at [524, 424] on div at bounding box center [535, 429] width 35 height 13
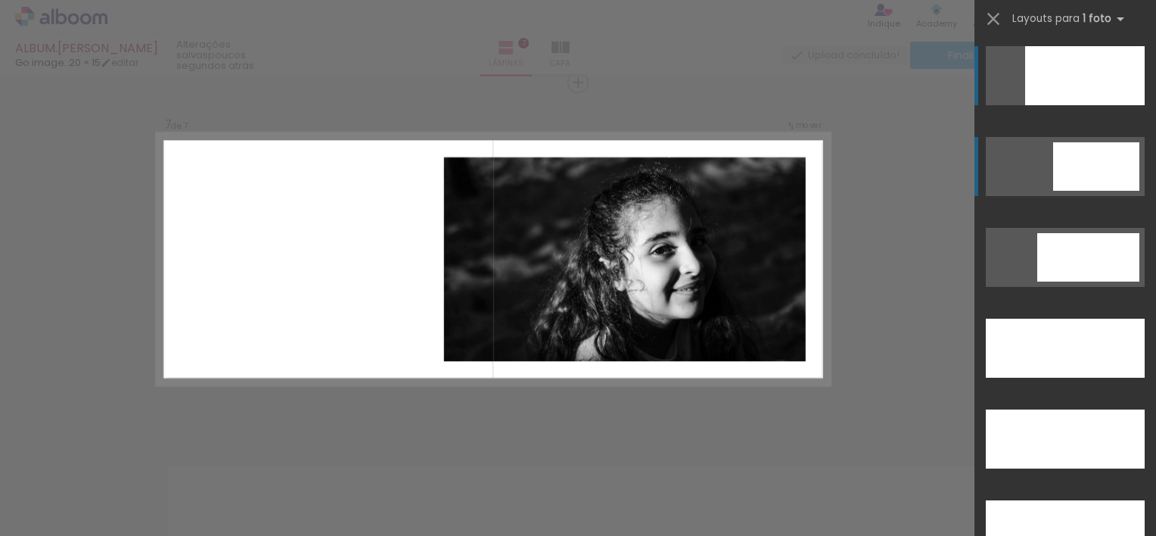
click at [1077, 171] on div at bounding box center [1096, 166] width 86 height 48
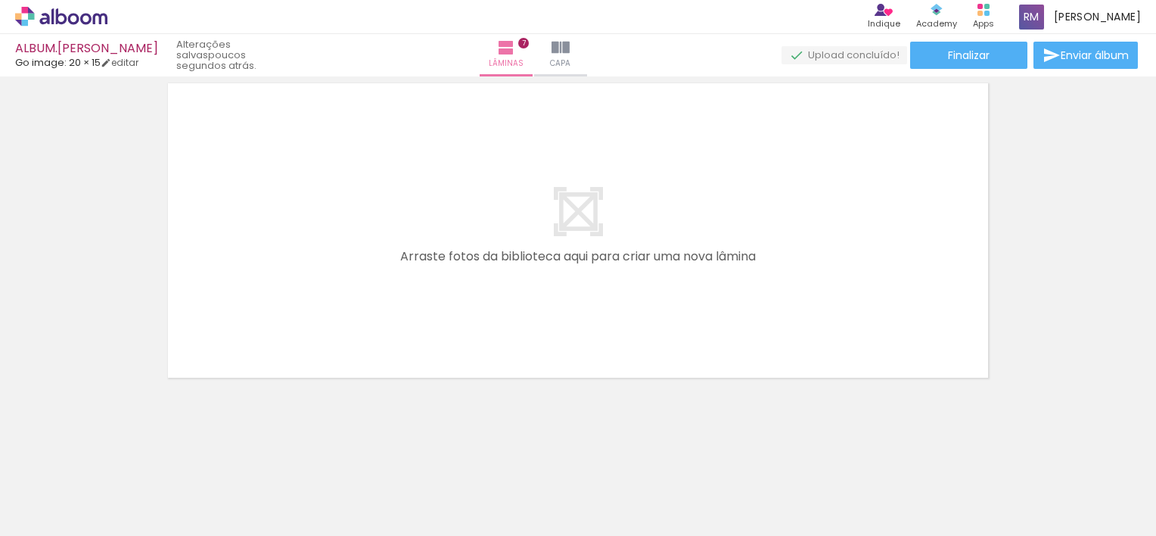
scroll to position [0, 0]
click at [61, 513] on span "Adicionar Fotos" at bounding box center [53, 515] width 45 height 17
click at [0, 0] on input "file" at bounding box center [0, 0] width 0 height 0
click at [55, 511] on span "Adicionar Fotos" at bounding box center [53, 515] width 45 height 17
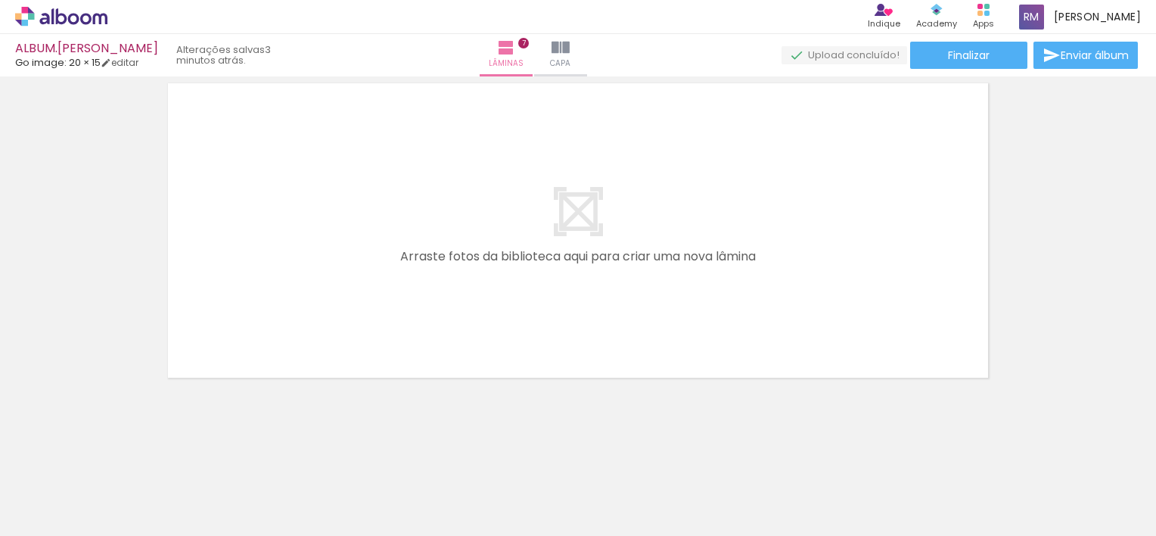
click at [0, 0] on input "file" at bounding box center [0, 0] width 0 height 0
click at [627, 459] on iron-icon at bounding box center [627, 454] width 16 height 16
click at [511, 452] on iron-icon at bounding box center [505, 454] width 16 height 16
click at [511, 462] on iron-icon at bounding box center [505, 454] width 16 height 16
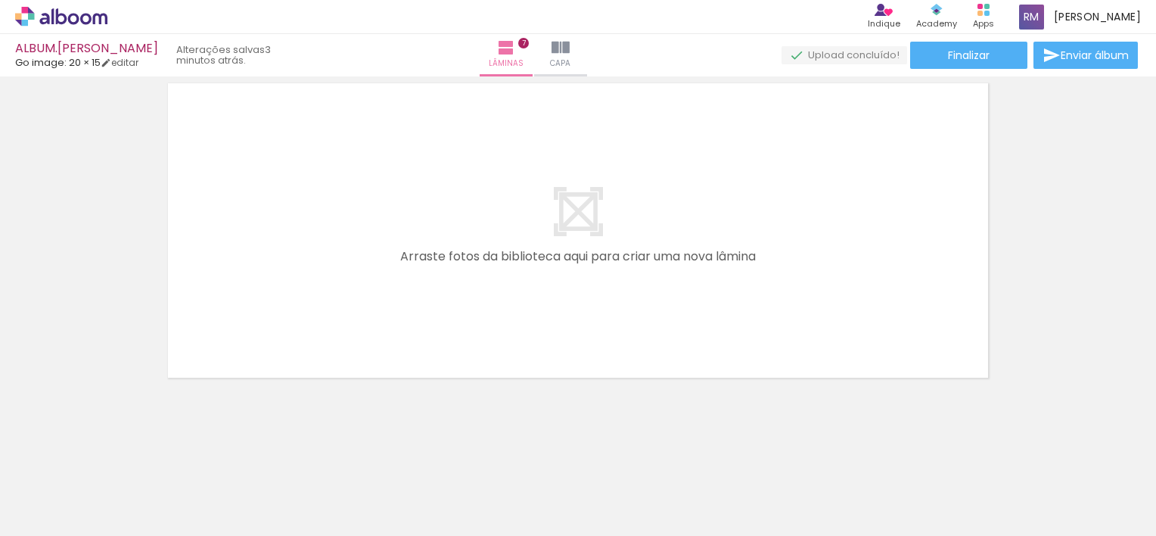
click at [511, 462] on iron-icon at bounding box center [505, 454] width 16 height 16
click at [513, 459] on iron-icon at bounding box center [505, 454] width 16 height 16
click at [682, 456] on iron-icon at bounding box center [675, 454] width 16 height 16
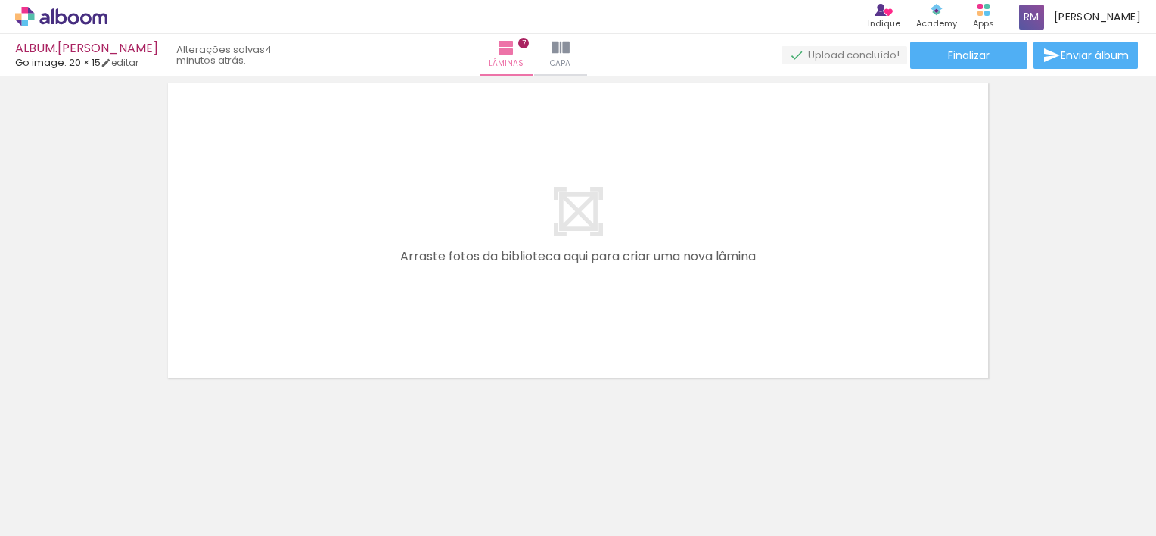
click at [934, 456] on iron-icon at bounding box center [929, 454] width 16 height 16
click at [929, 452] on iron-icon at bounding box center [929, 454] width 16 height 16
click at [469, 458] on iron-icon at bounding box center [469, 454] width 16 height 16
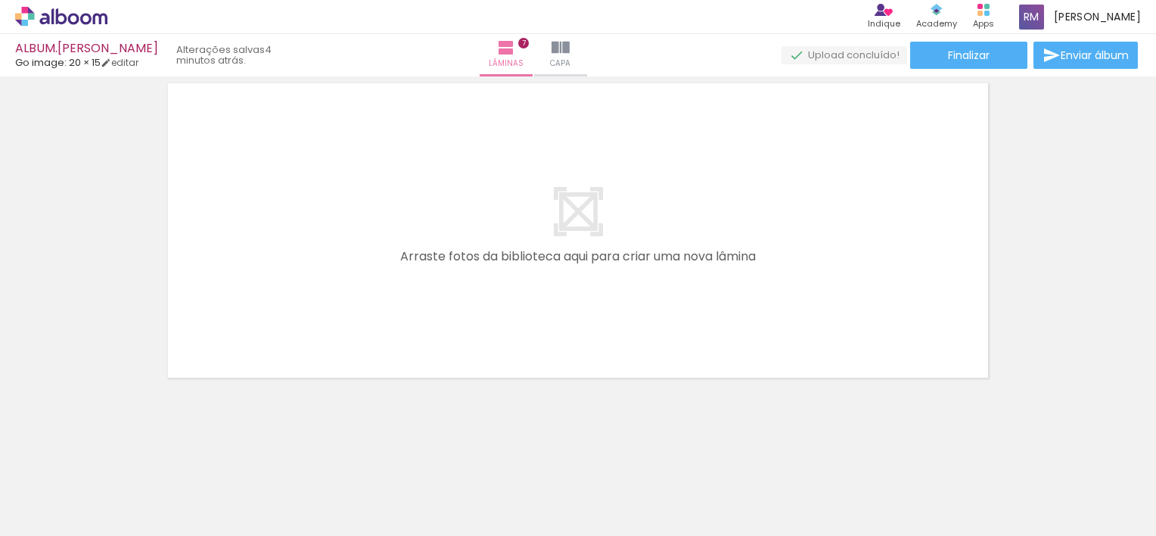
click at [558, 456] on iron-icon at bounding box center [554, 454] width 16 height 16
click at [643, 454] on iron-icon at bounding box center [638, 454] width 16 height 16
click at [730, 459] on iron-icon at bounding box center [723, 454] width 16 height 16
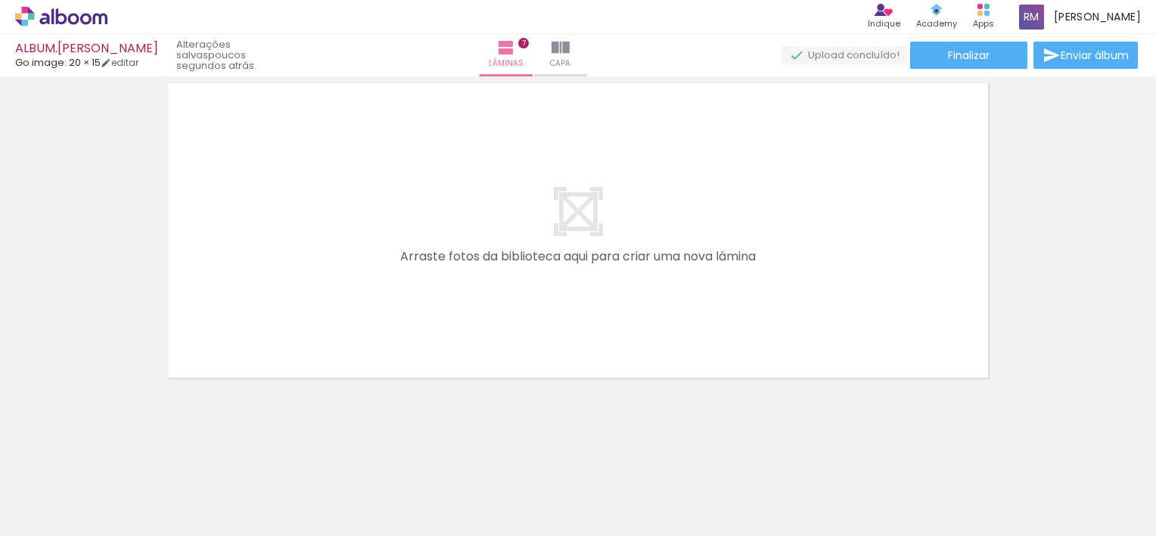
scroll to position [0, 582]
click at [812, 454] on iron-icon at bounding box center [808, 454] width 16 height 16
click at [899, 457] on iron-icon at bounding box center [893, 454] width 16 height 16
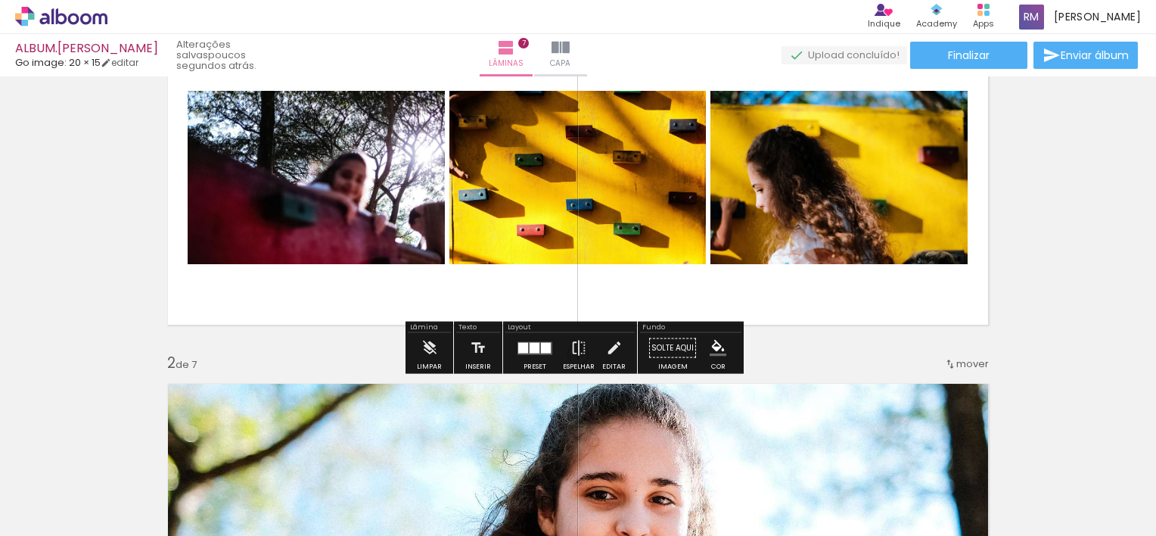
scroll to position [0, 0]
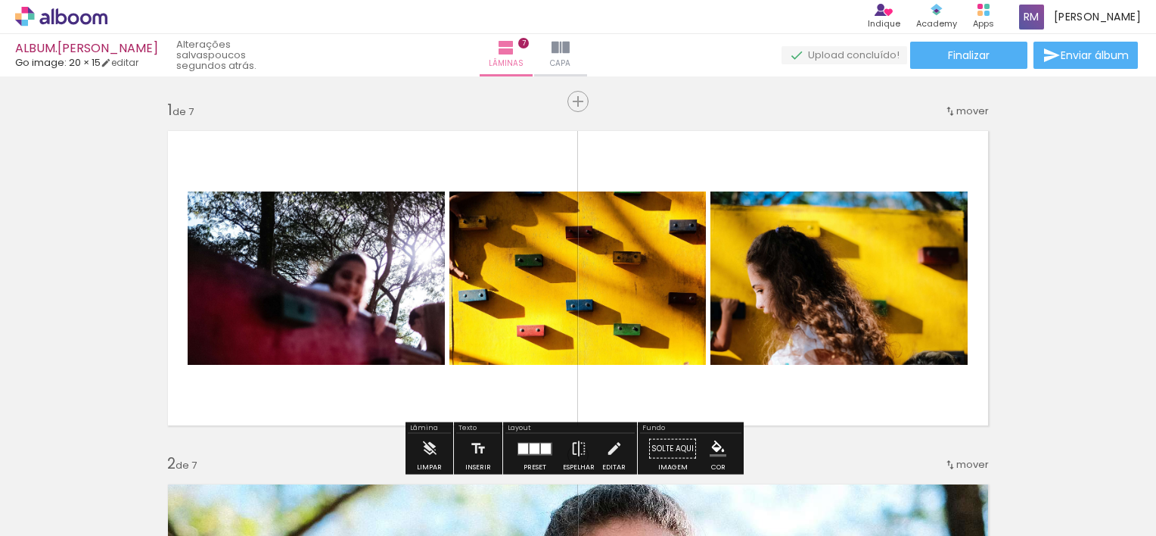
click at [30, 506] on iron-icon at bounding box center [22, 515] width 18 height 18
click at [0, 0] on input "file" at bounding box center [0, 0] width 0 height 0
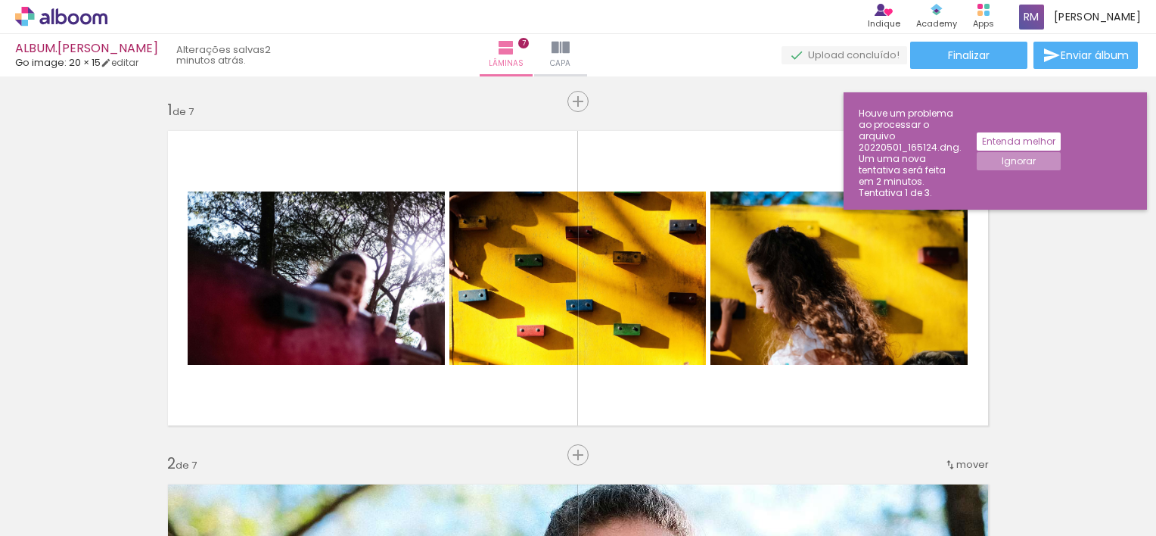
click at [0, 0] on slot "Ignorar" at bounding box center [0, 0] width 0 height 0
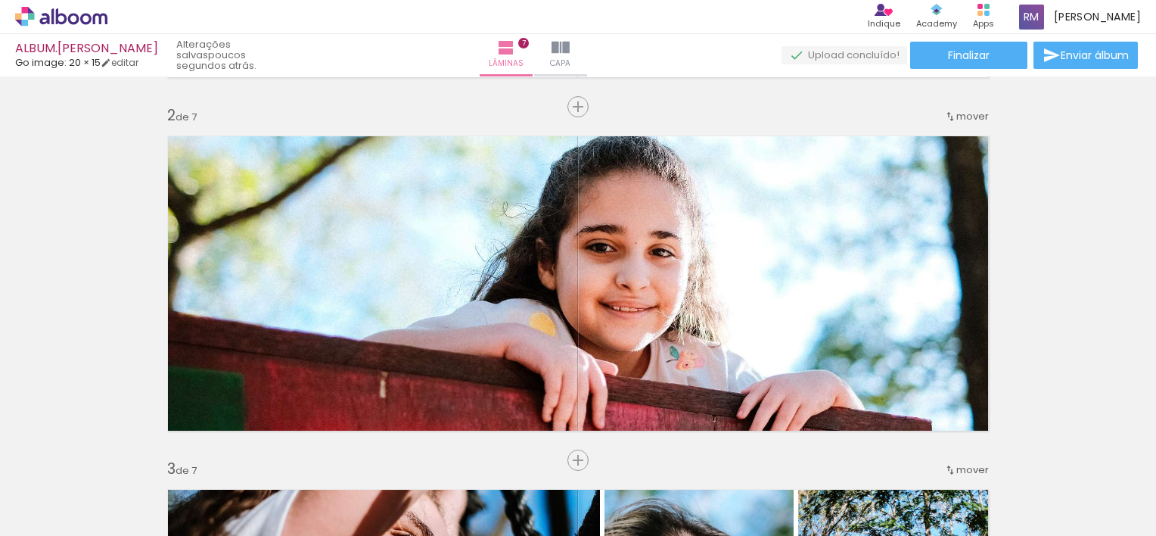
scroll to position [344, 0]
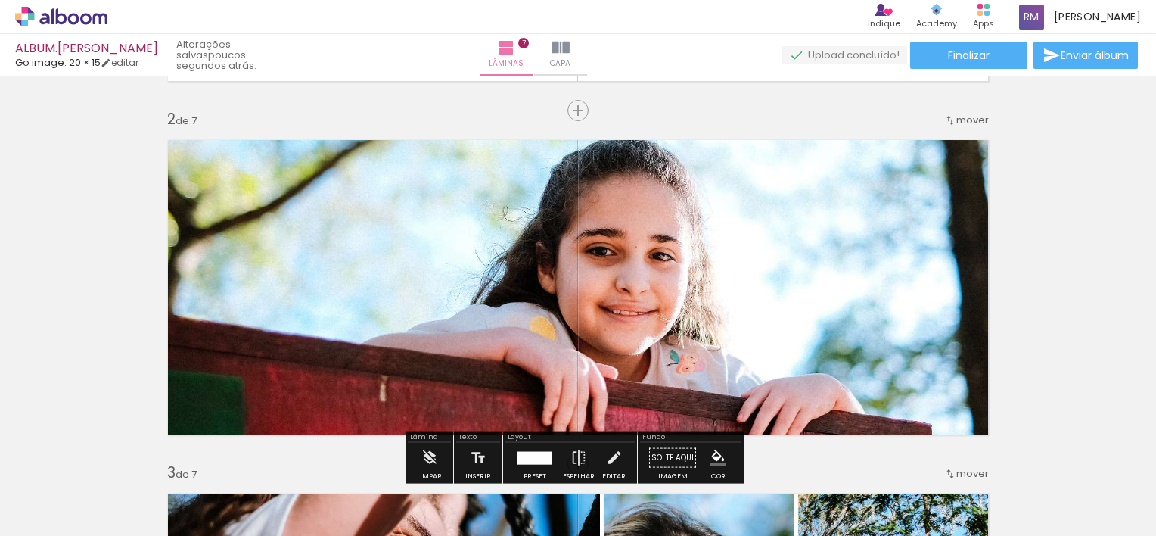
click at [950, 118] on iron-icon at bounding box center [950, 120] width 12 height 12
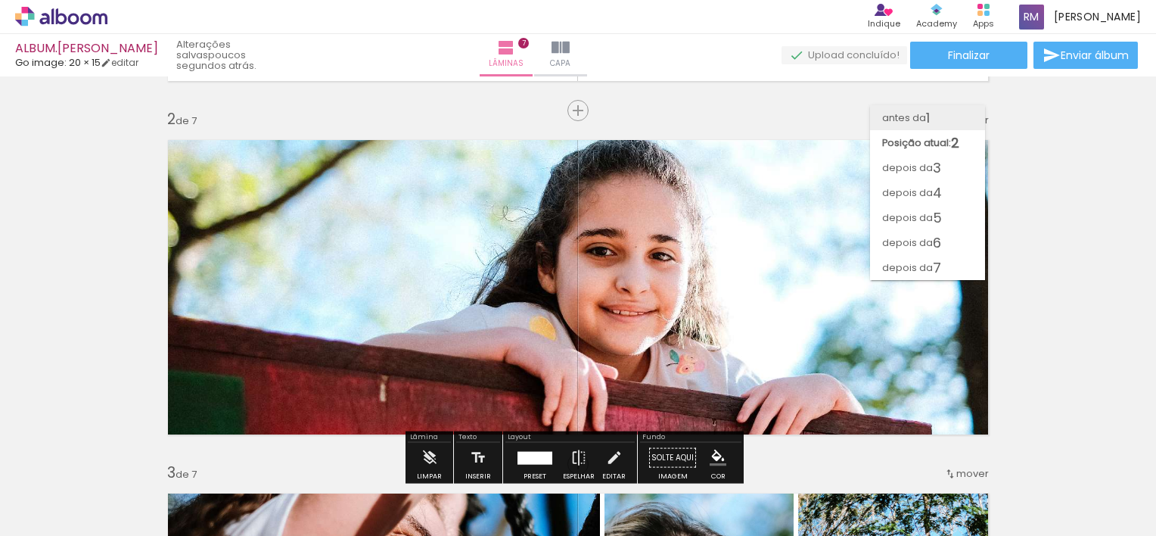
click at [936, 116] on paper-item "antes da 1" at bounding box center [927, 117] width 115 height 25
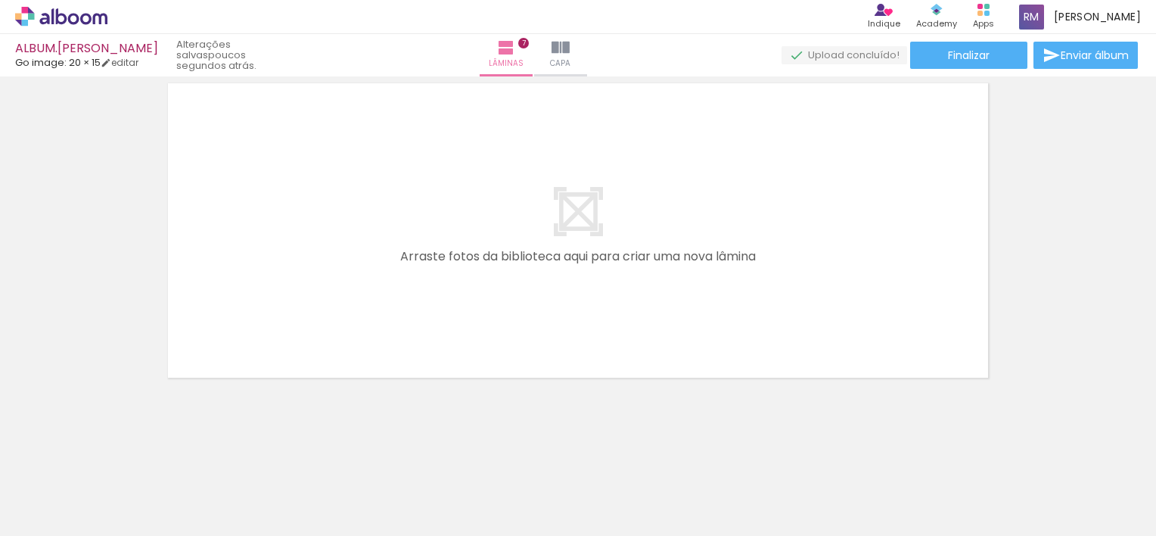
scroll to position [0, 4645]
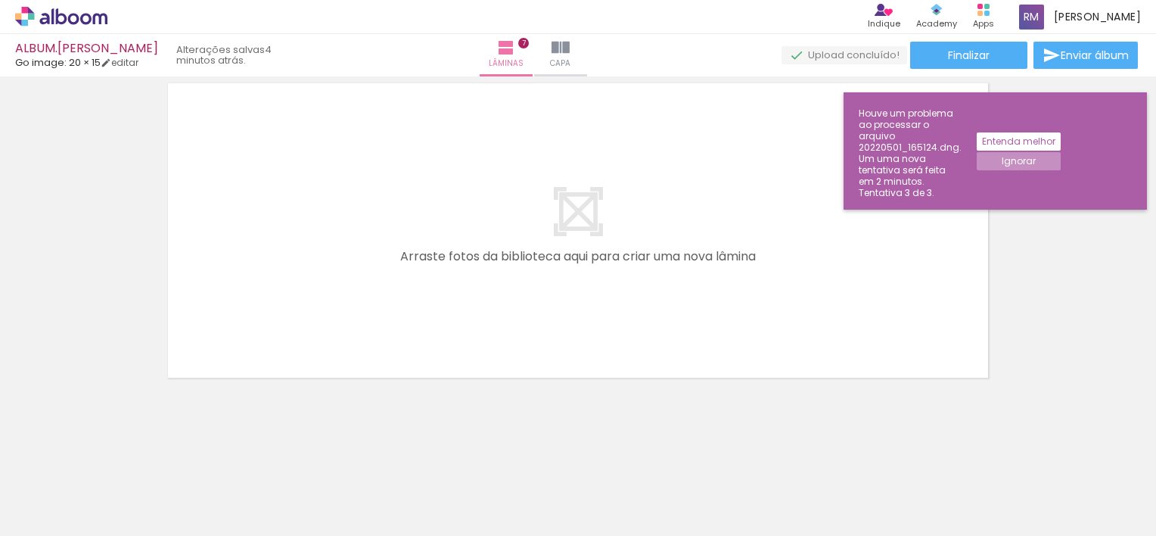
click at [0, 0] on slot "Ignorar" at bounding box center [0, 0] width 0 height 0
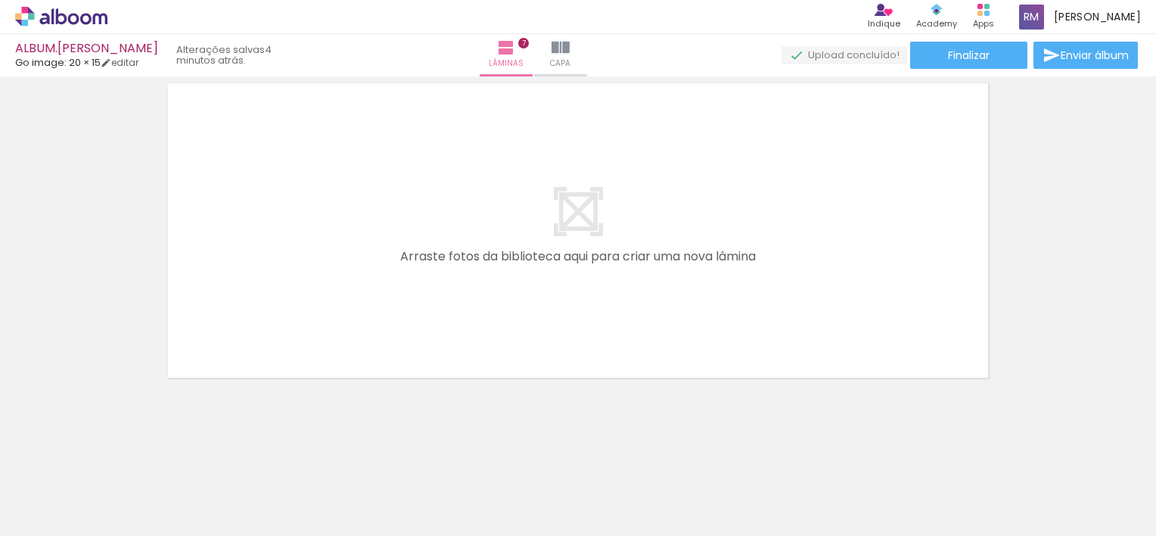
scroll to position [0, 1258]
click at [124, 487] on iron-horizontal-list at bounding box center [109, 488] width 30 height 95
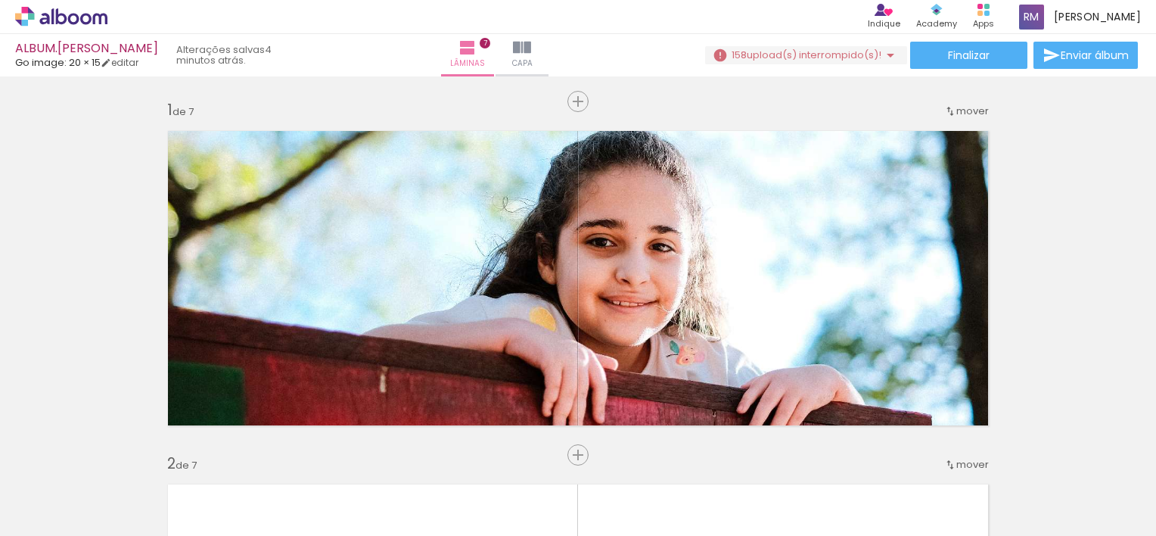
scroll to position [0, 2410]
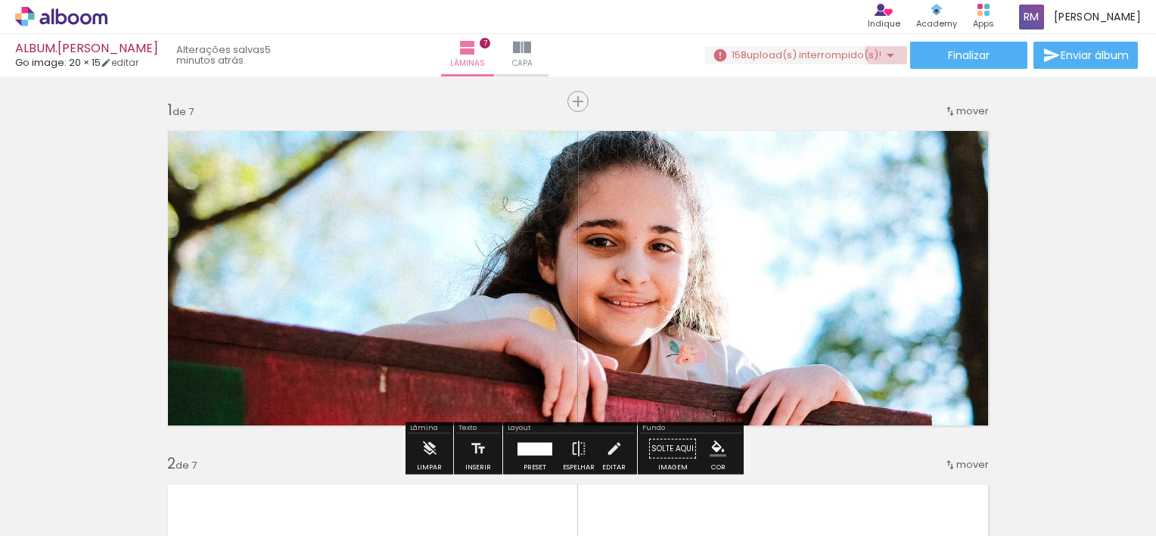
click at [884, 51] on iron-icon at bounding box center [890, 55] width 18 height 18
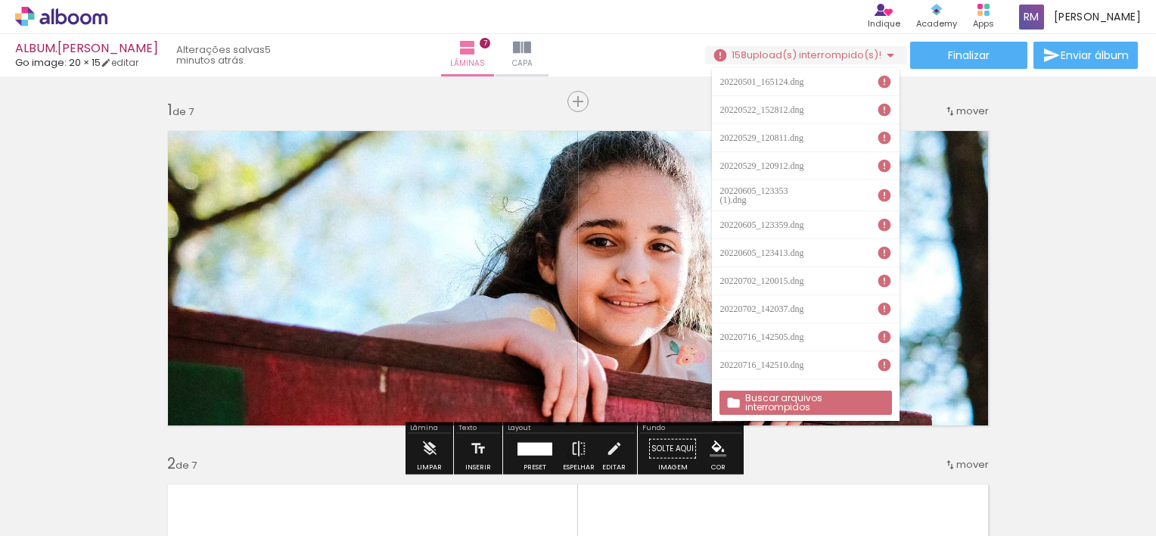
click at [0, 0] on slot "Buscar arquivos interrompidos" at bounding box center [0, 0] width 0 height 0
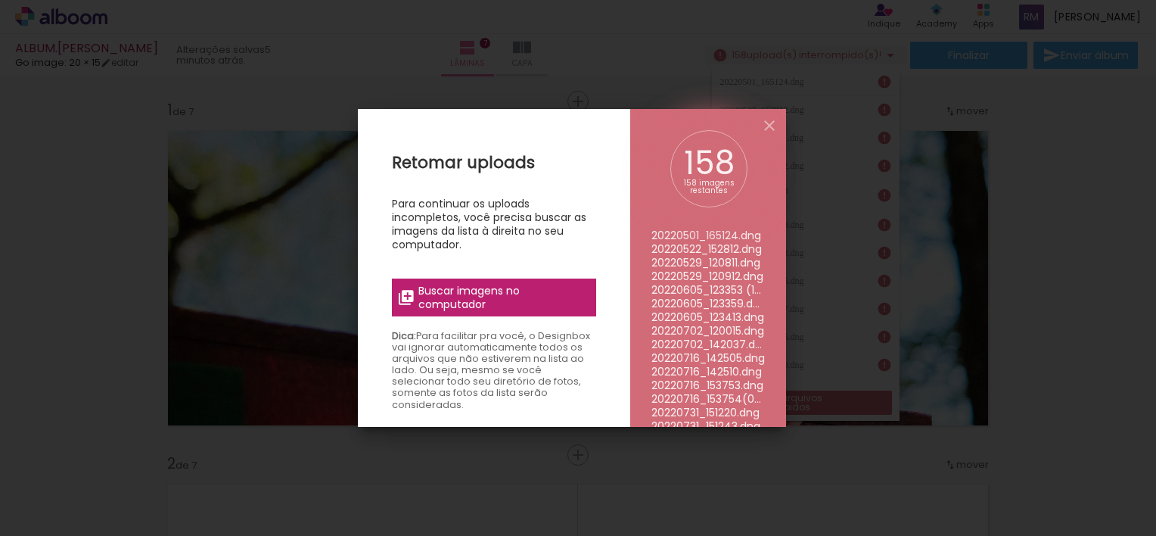
click at [490, 292] on span "Buscar imagens no computador" at bounding box center [502, 297] width 169 height 27
click at [0, 0] on input "file" at bounding box center [0, 0] width 0 height 0
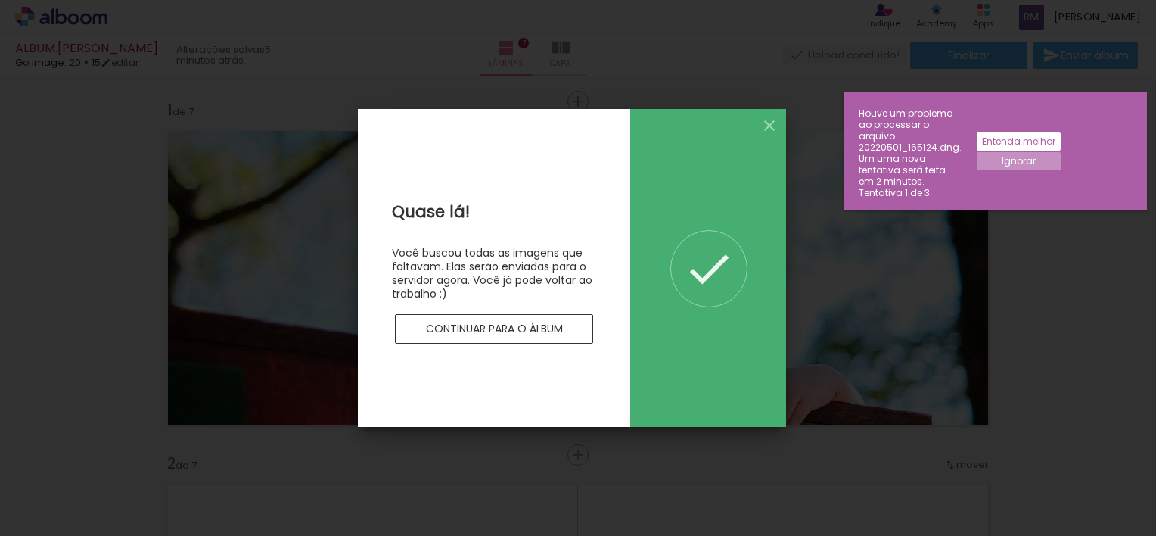
click at [0, 0] on slot "Ignorar" at bounding box center [0, 0] width 0 height 0
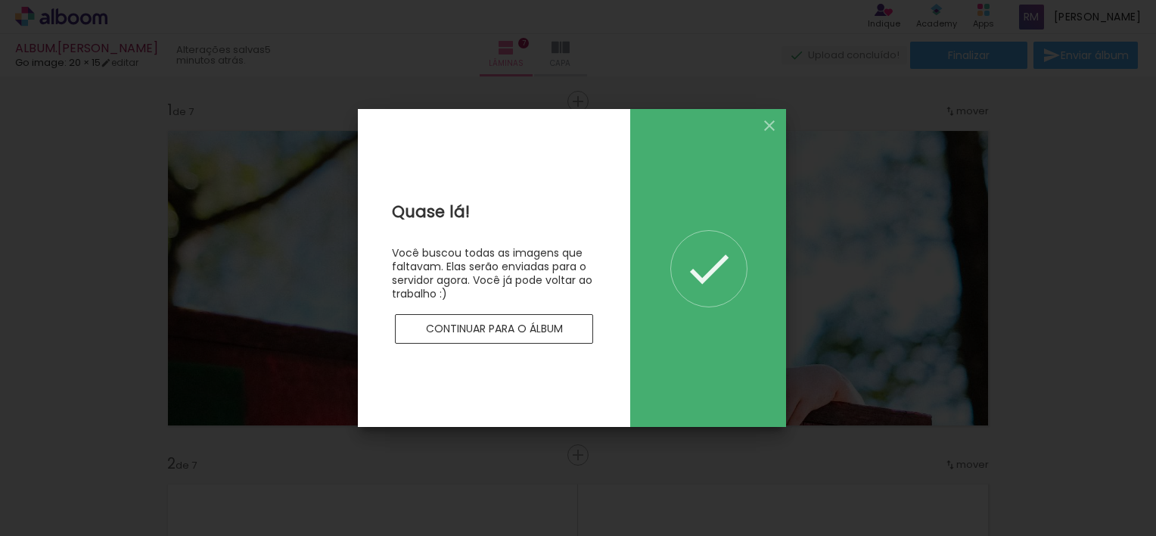
click at [0, 0] on slot "Continuar para o álbum" at bounding box center [0, 0] width 0 height 0
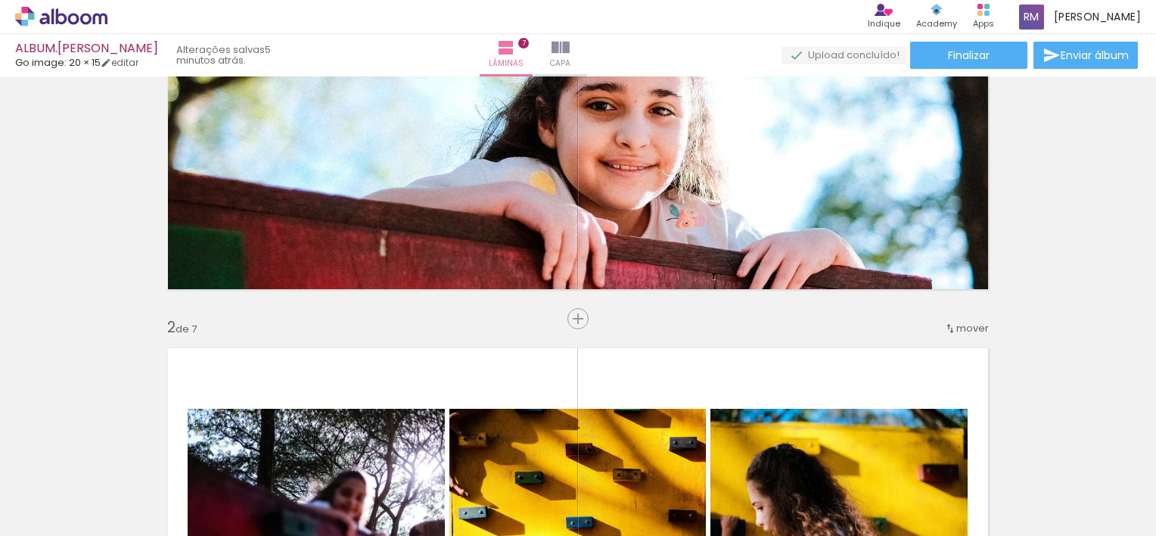
scroll to position [0, 0]
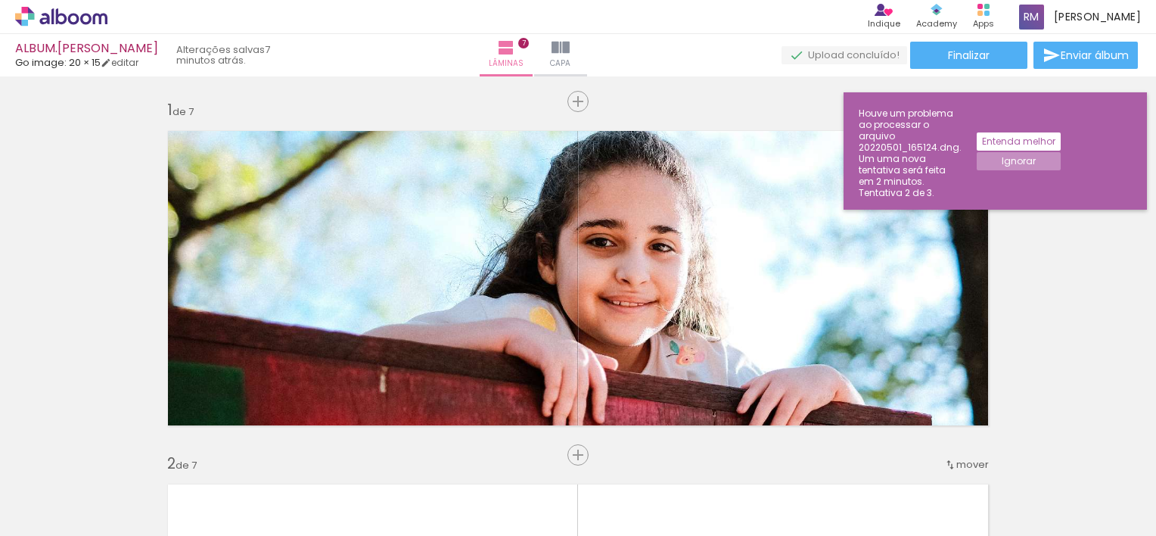
click at [0, 0] on slot "Ignorar" at bounding box center [0, 0] width 0 height 0
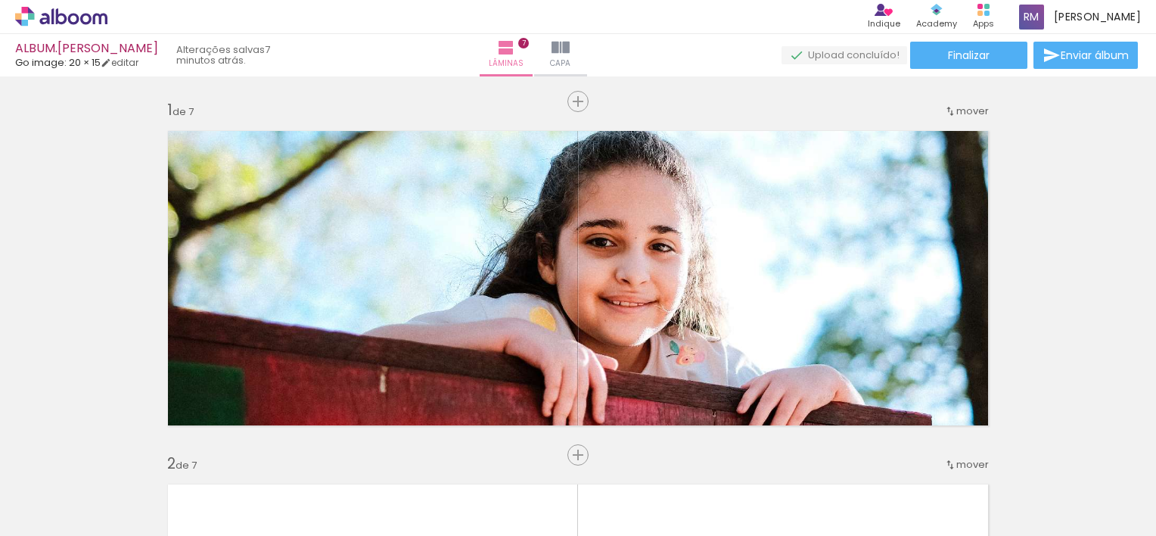
scroll to position [0, 1038]
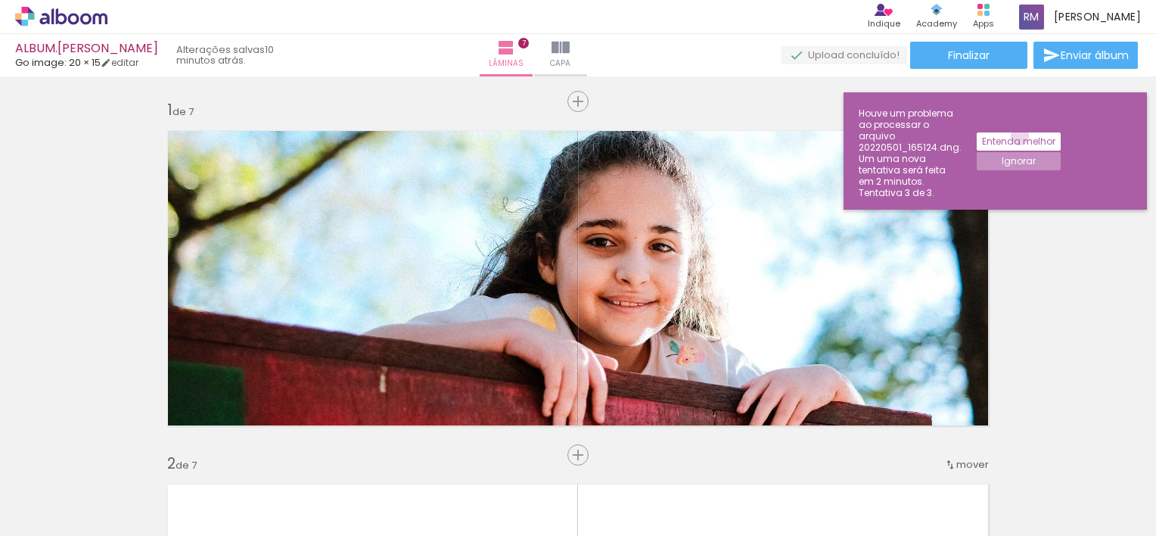
click at [0, 0] on slot "Entenda melhor" at bounding box center [0, 0] width 0 height 0
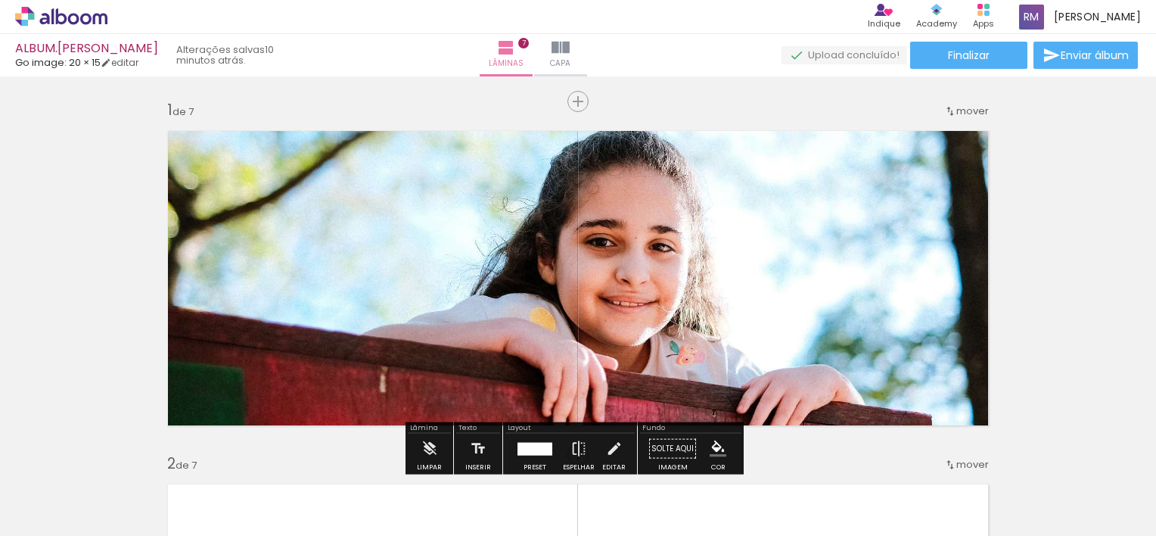
click at [124, 484] on iron-horizontal-list at bounding box center [109, 488] width 30 height 95
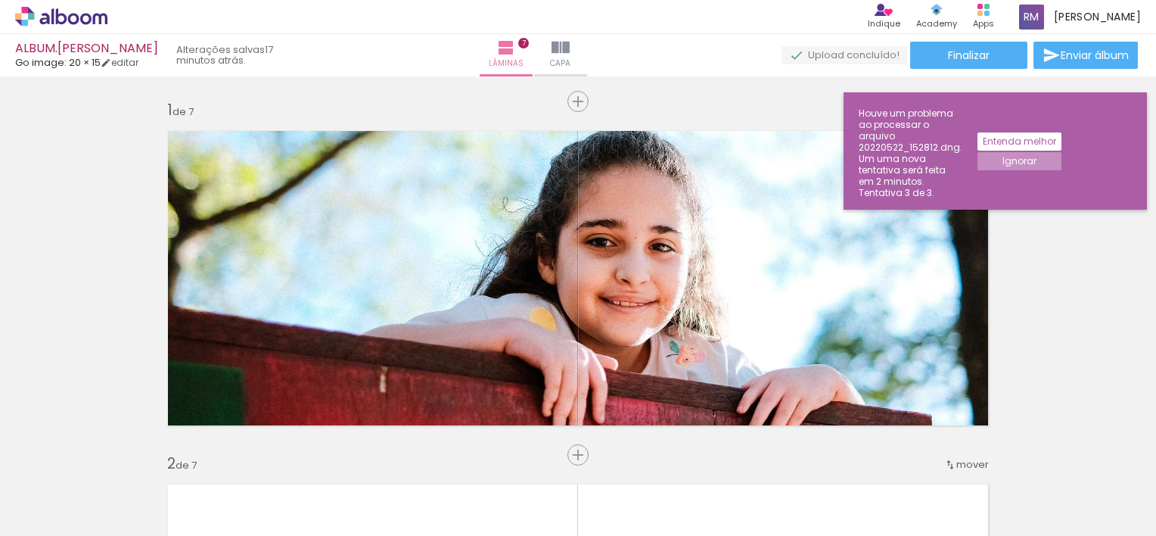
click at [0, 0] on slot "Ignorar" at bounding box center [0, 0] width 0 height 0
